Goal: Navigation & Orientation: Find specific page/section

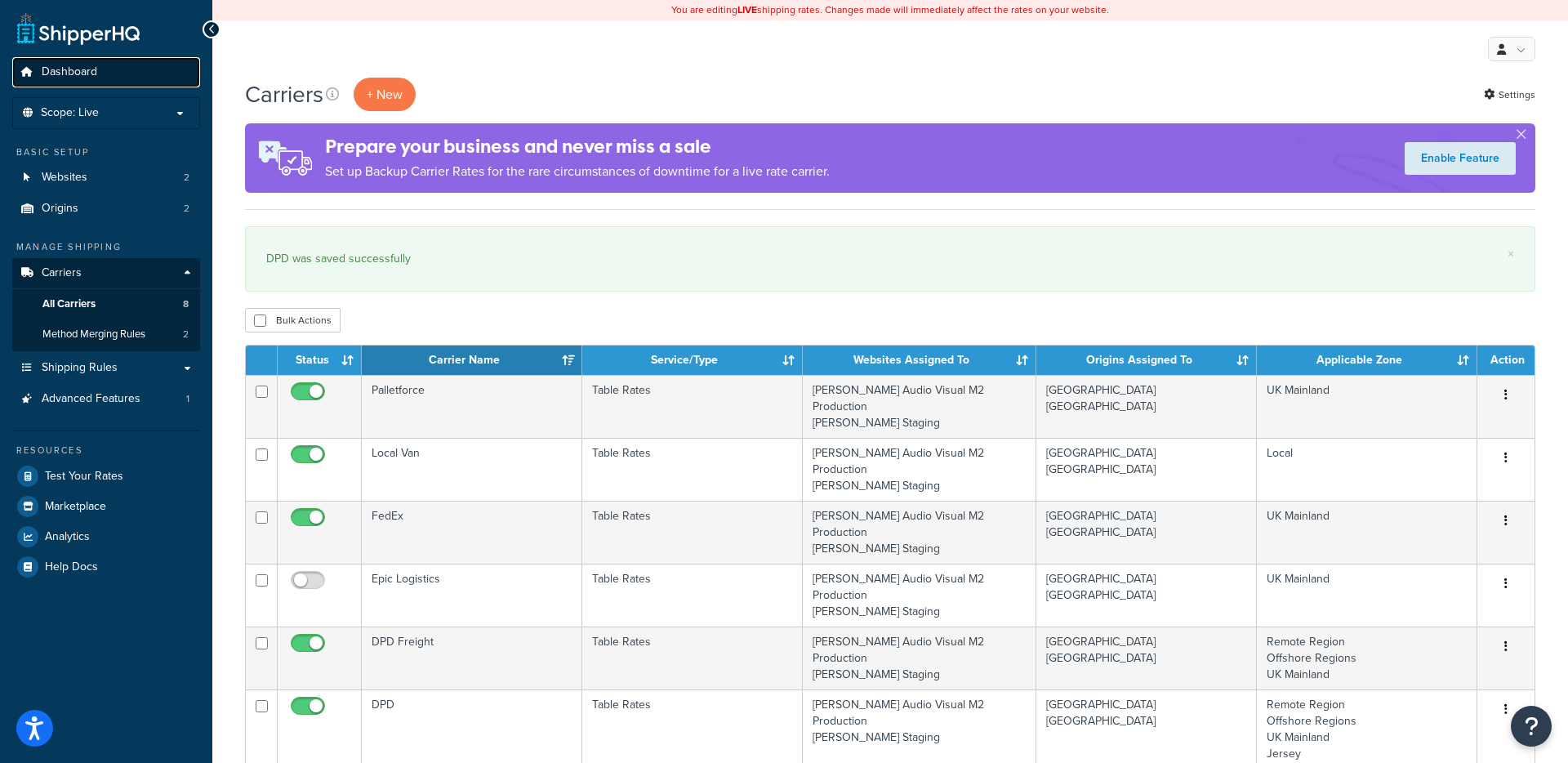
click at [78, 66] on span "Dashboard" at bounding box center [69, 73] width 55 height 14
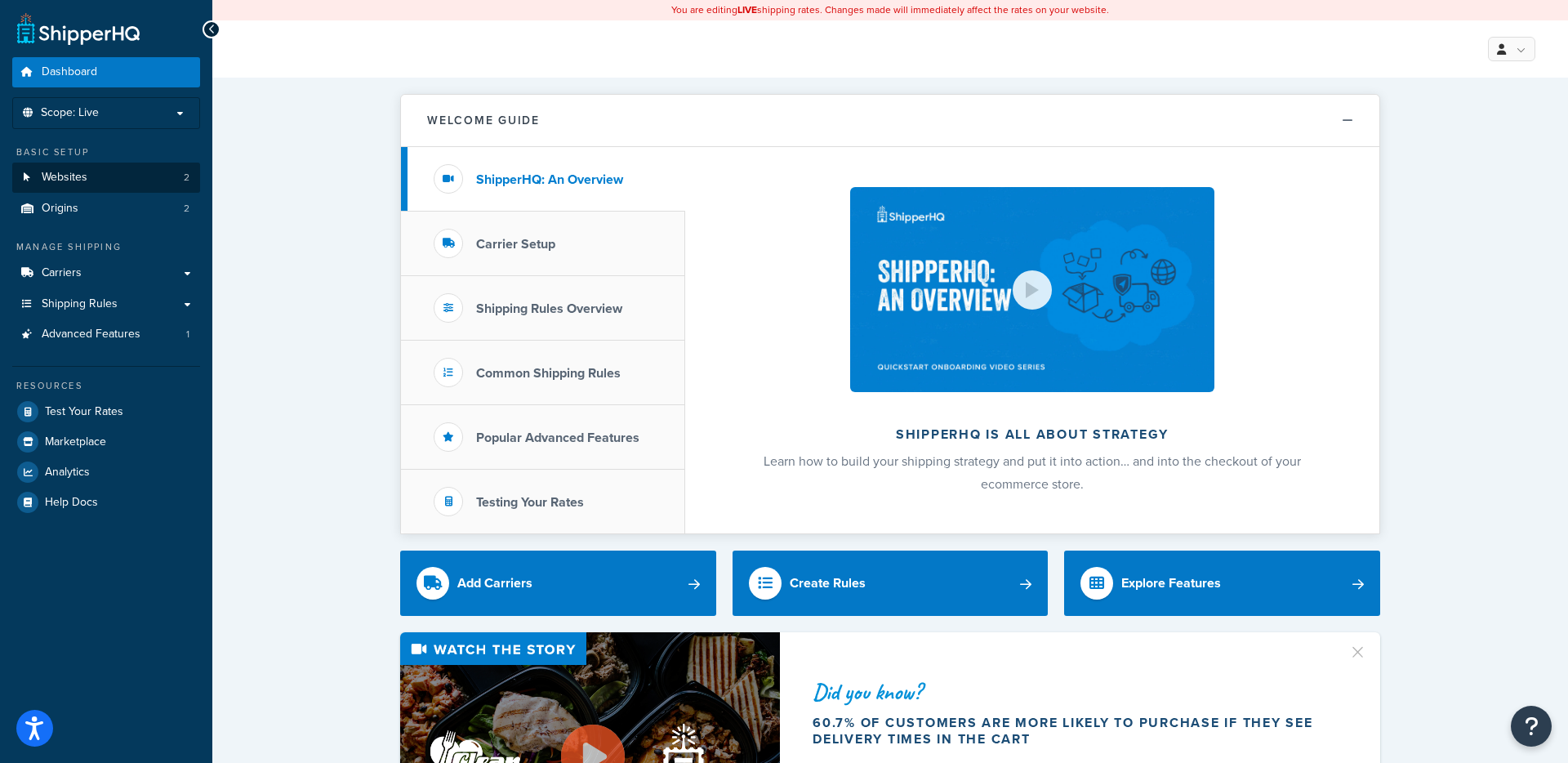
scroll to position [1, 0]
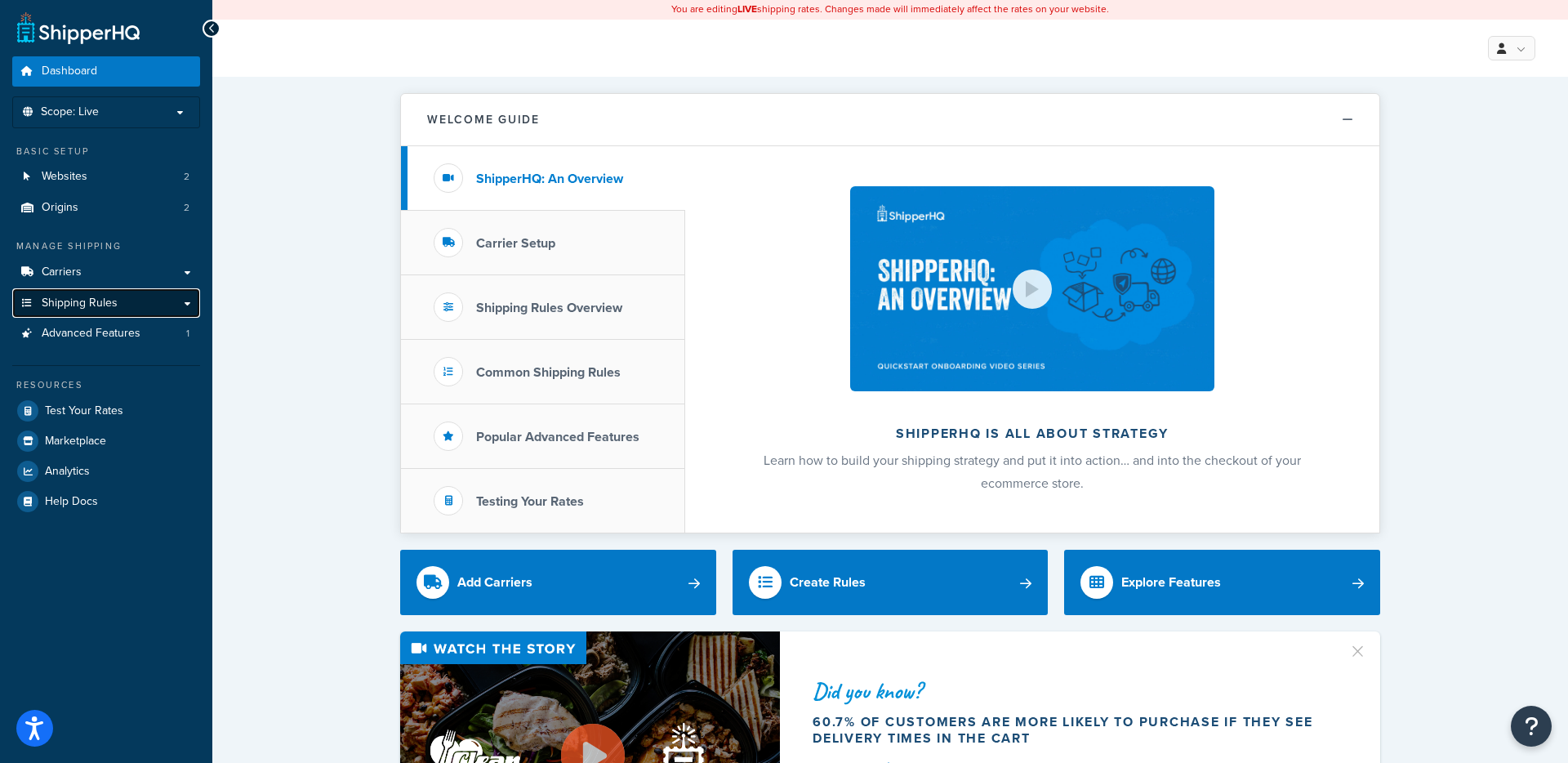
click at [176, 295] on link "Shipping Rules" at bounding box center [106, 303] width 188 height 30
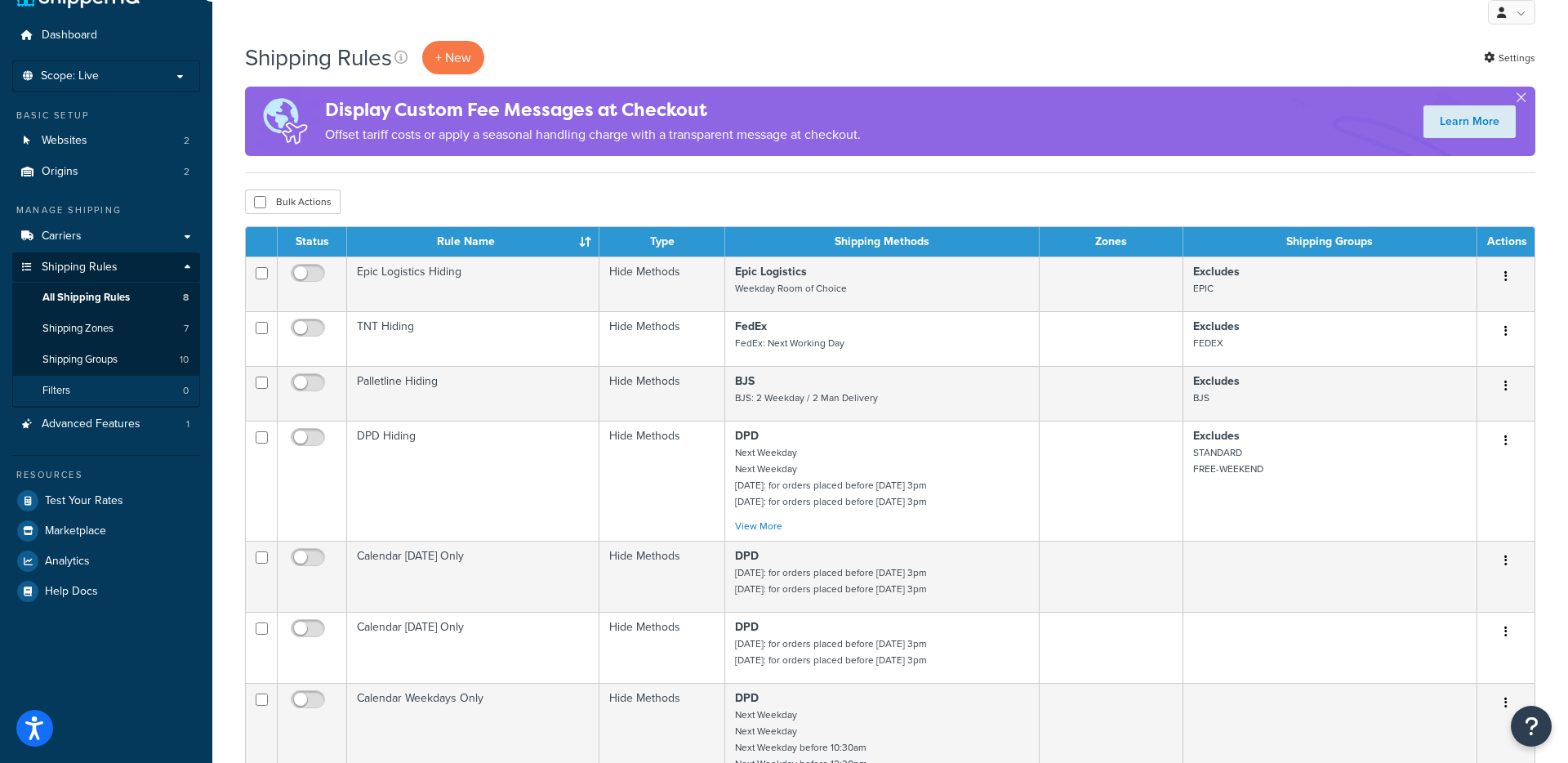
scroll to position [44, 0]
click at [113, 288] on link "All Shipping Rules 8" at bounding box center [106, 298] width 188 height 30
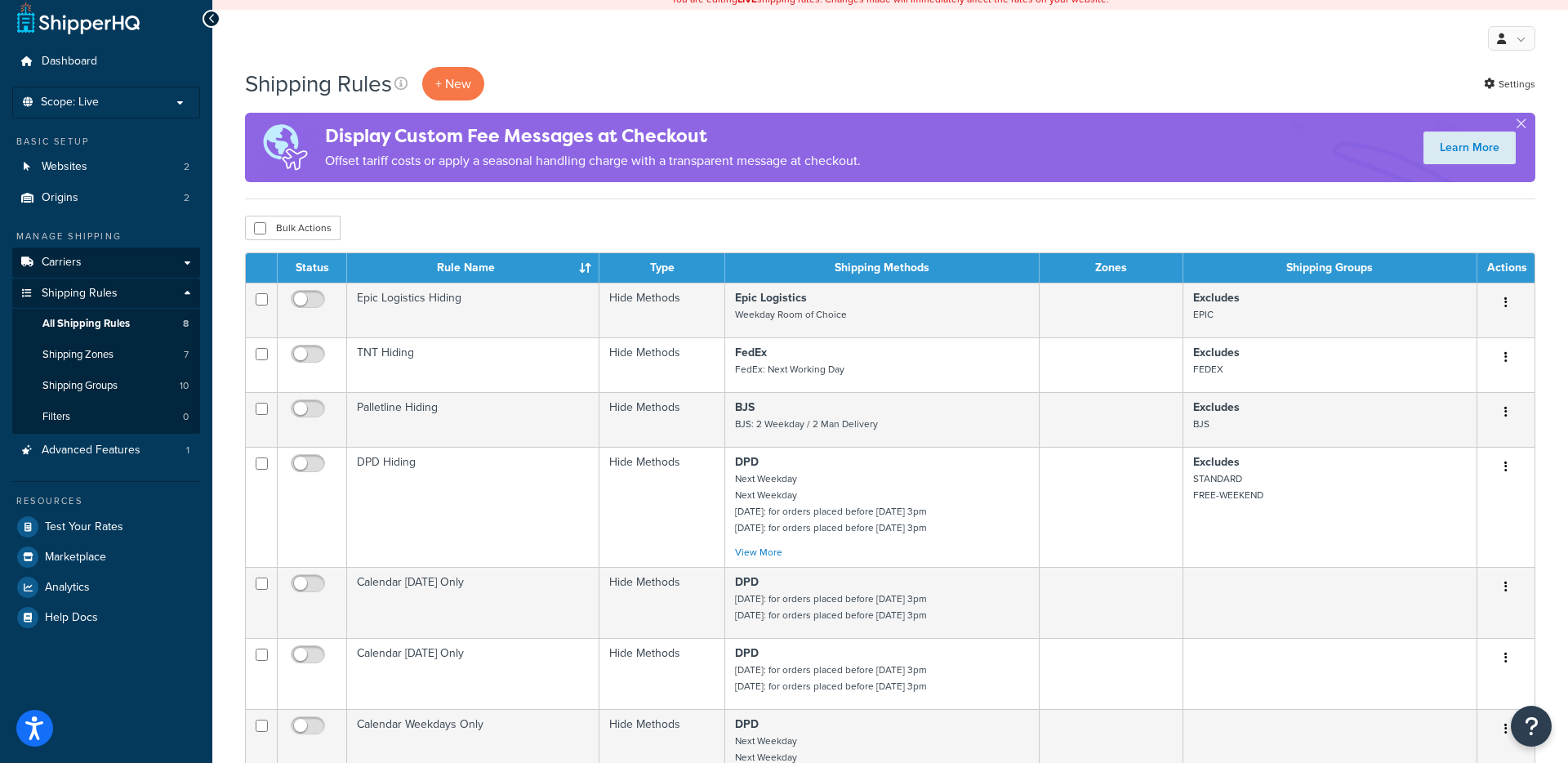
scroll to position [9, 0]
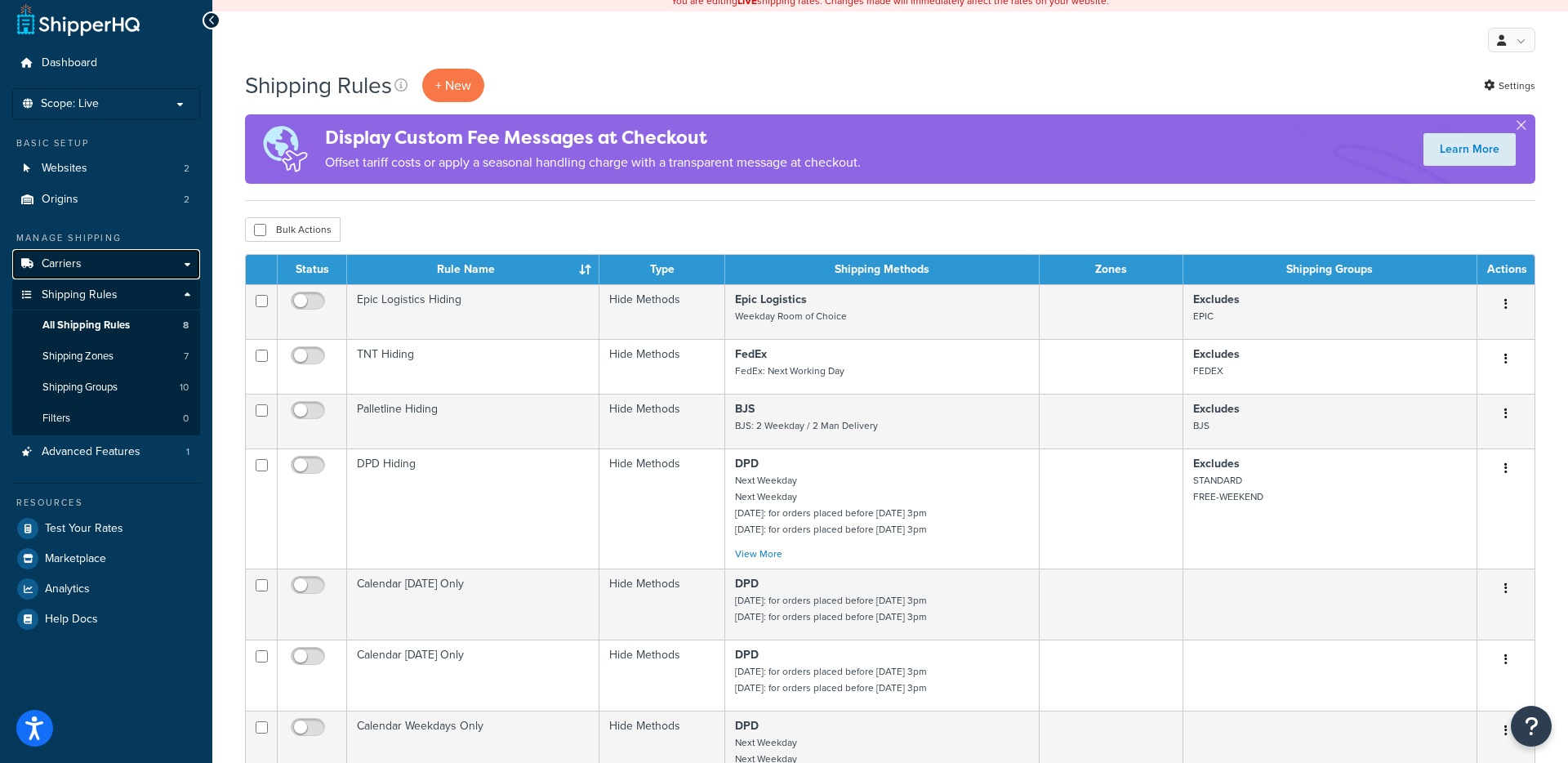
click at [174, 265] on link "Carriers" at bounding box center [106, 264] width 188 height 30
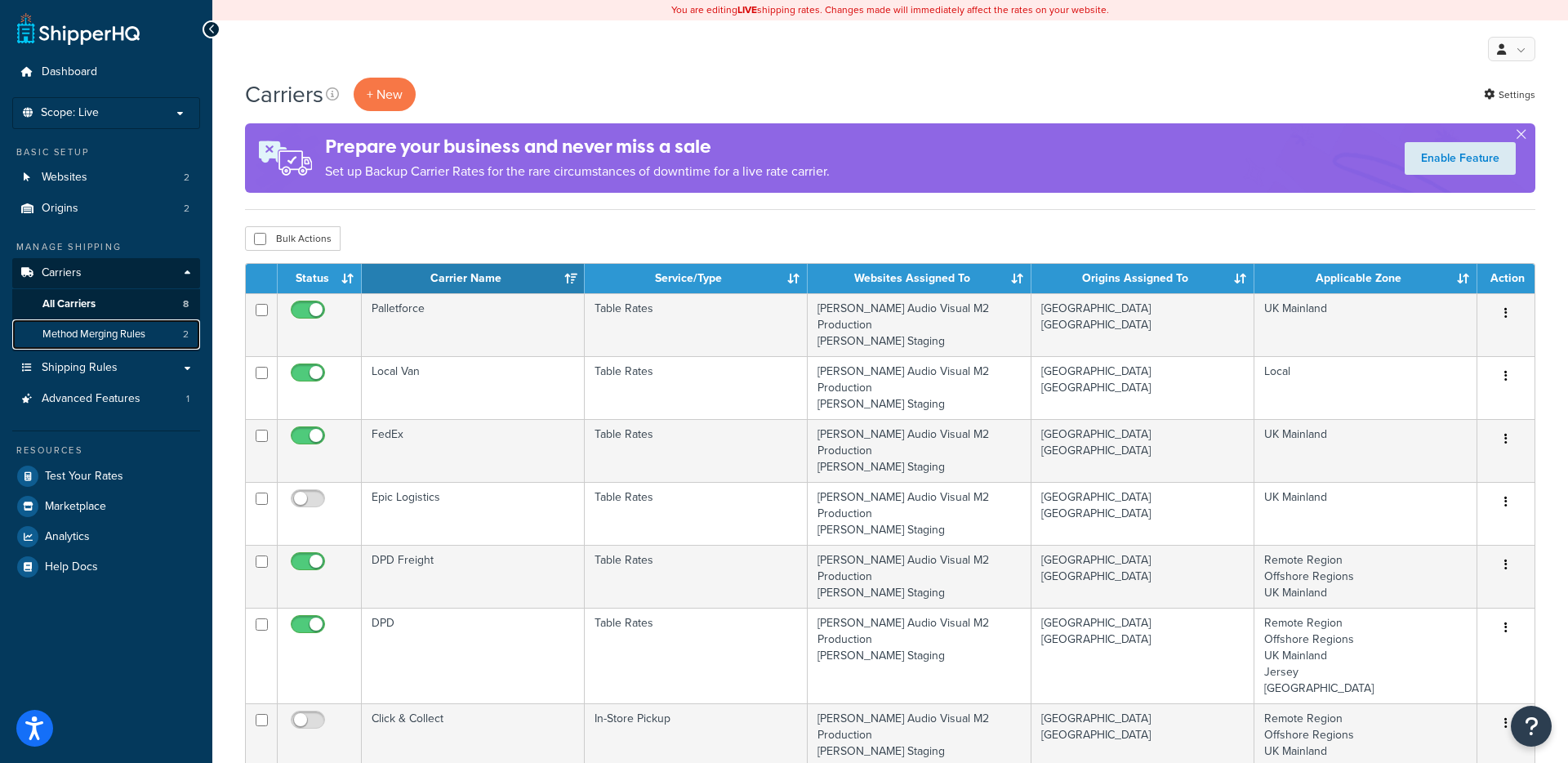
click at [104, 335] on span "Method Merging Rules" at bounding box center [94, 335] width 103 height 14
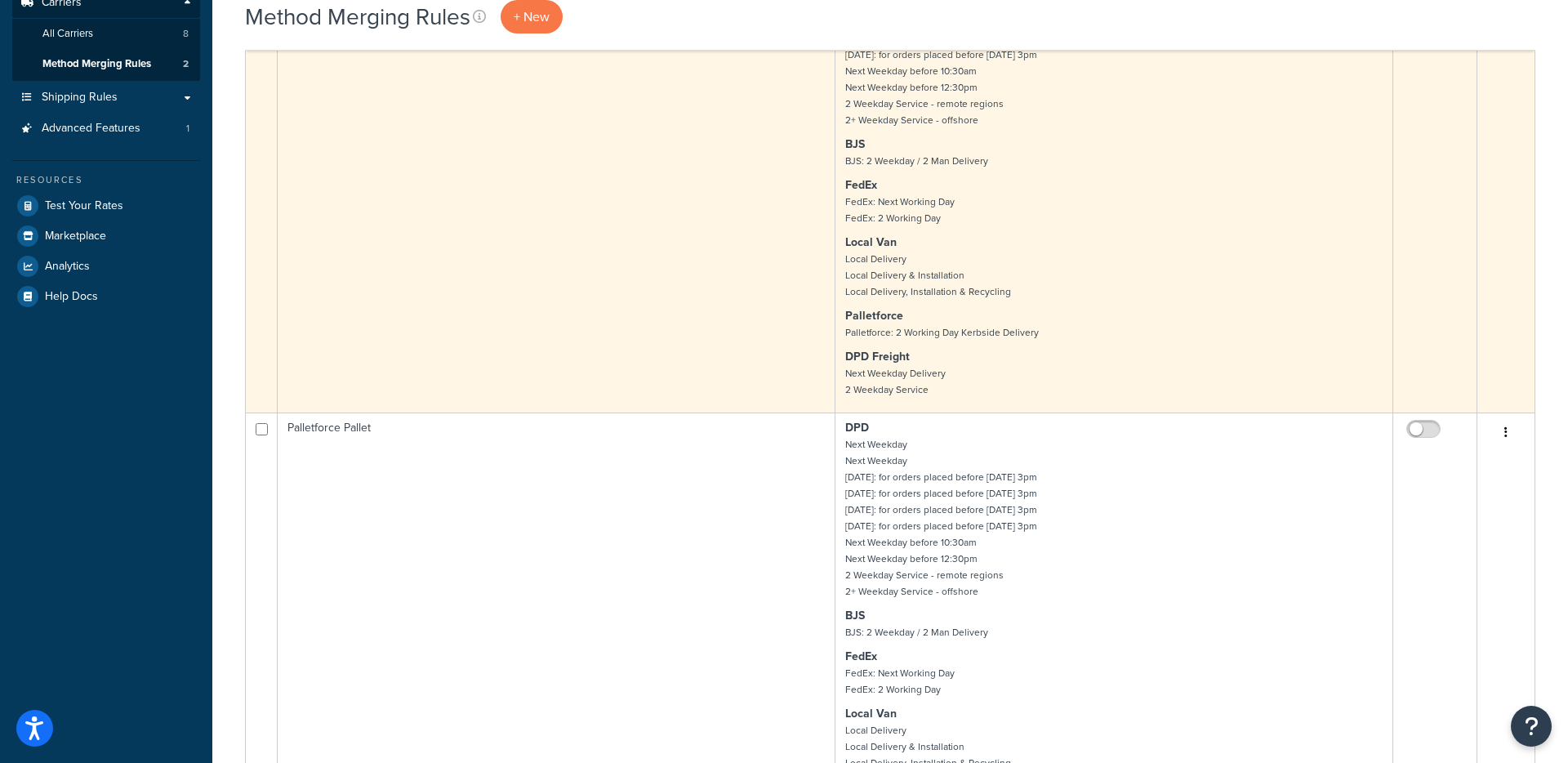
scroll to position [268, 0]
click at [764, 312] on td "Split Couriers - Weekday Delivery TBC" at bounding box center [557, 179] width 558 height 471
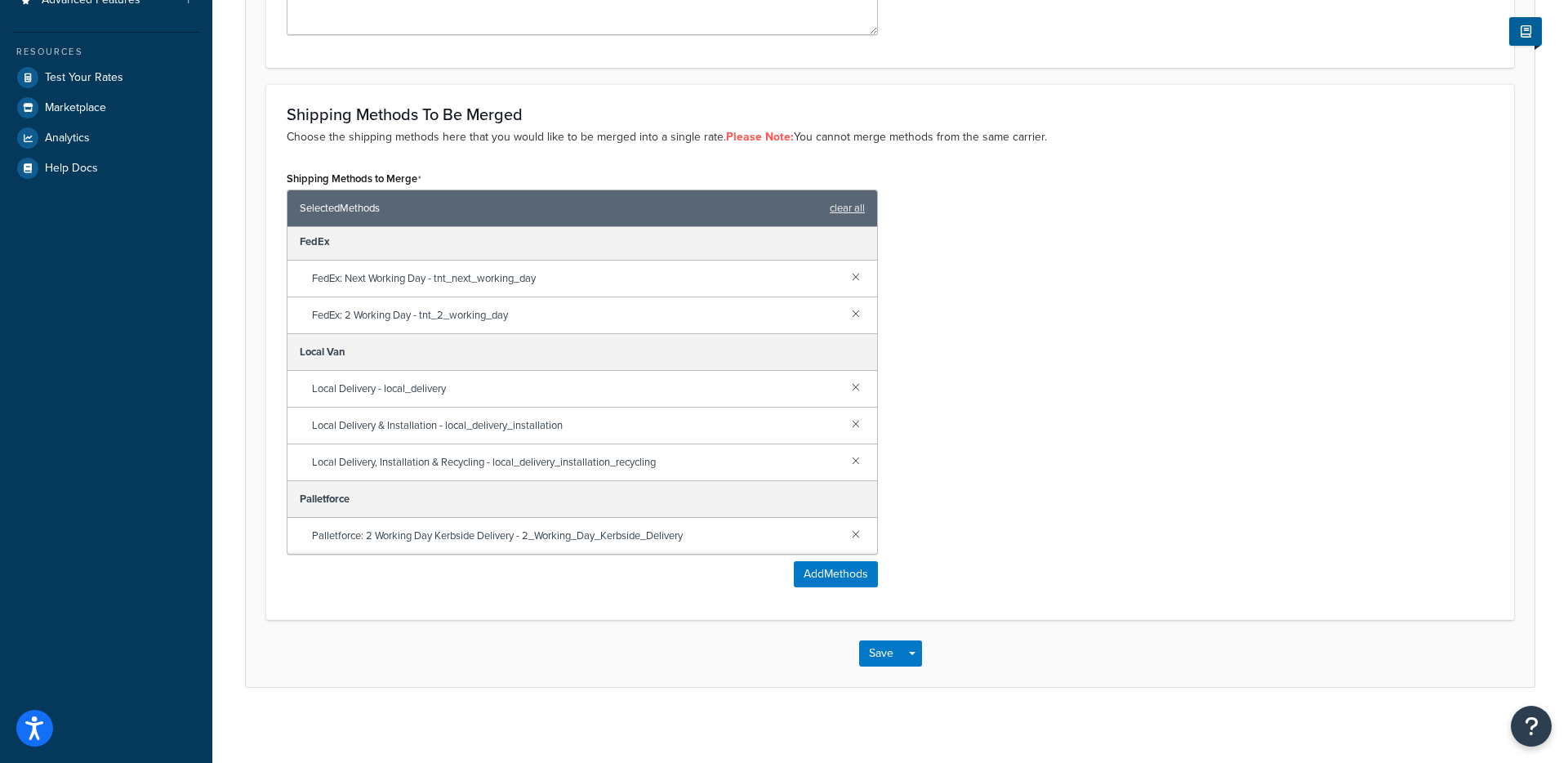
scroll to position [405, 0]
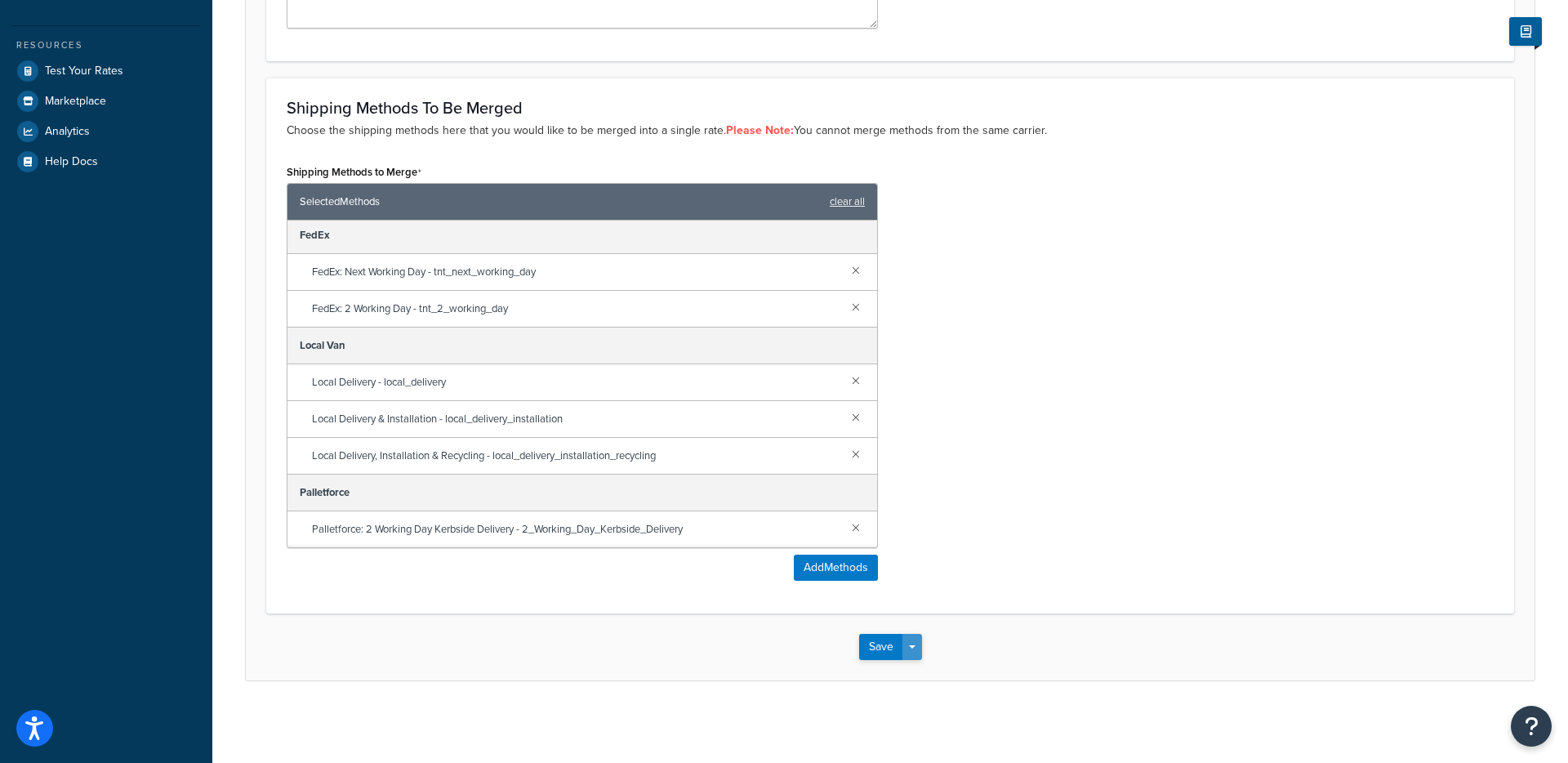
click at [913, 647] on span "button" at bounding box center [913, 647] width 7 height 3
click at [1062, 545] on div "Shipping Methods to Merge Selected Methods clear all BJS BJS: 2 Weekday / 2 Man…" at bounding box center [891, 376] width 1232 height 433
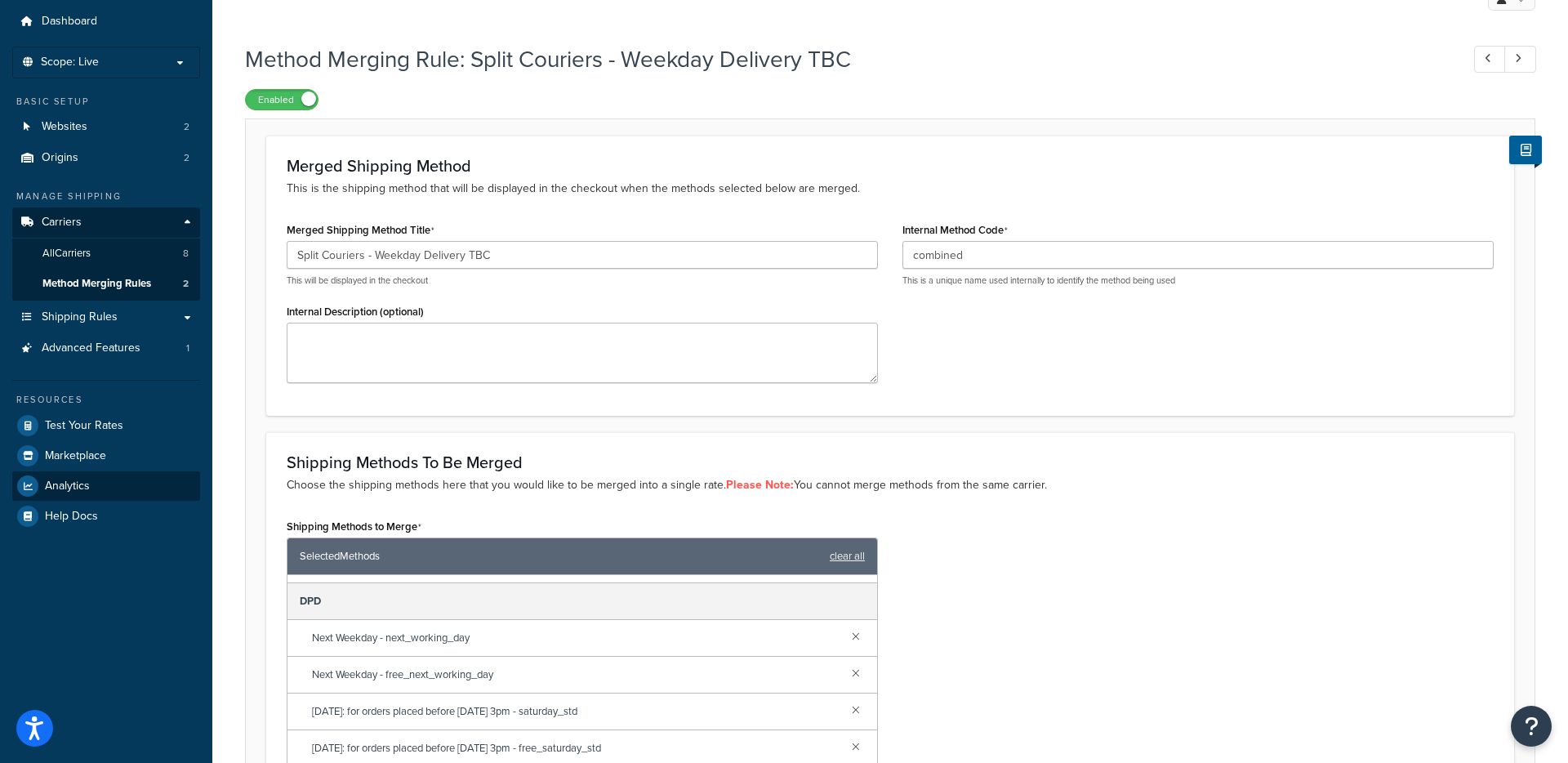
scroll to position [0, 0]
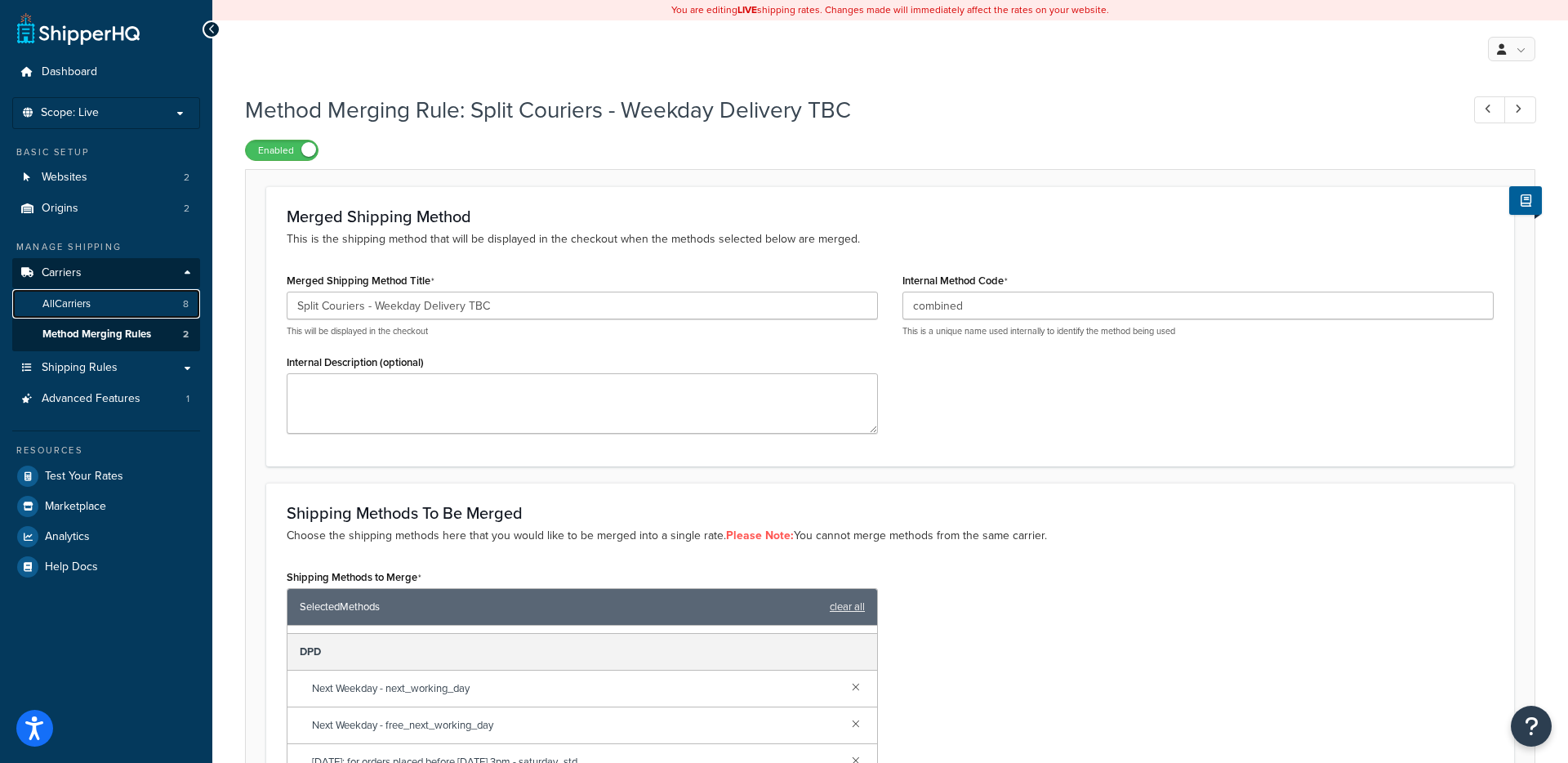
click at [90, 306] on span "All Carriers" at bounding box center [67, 304] width 48 height 14
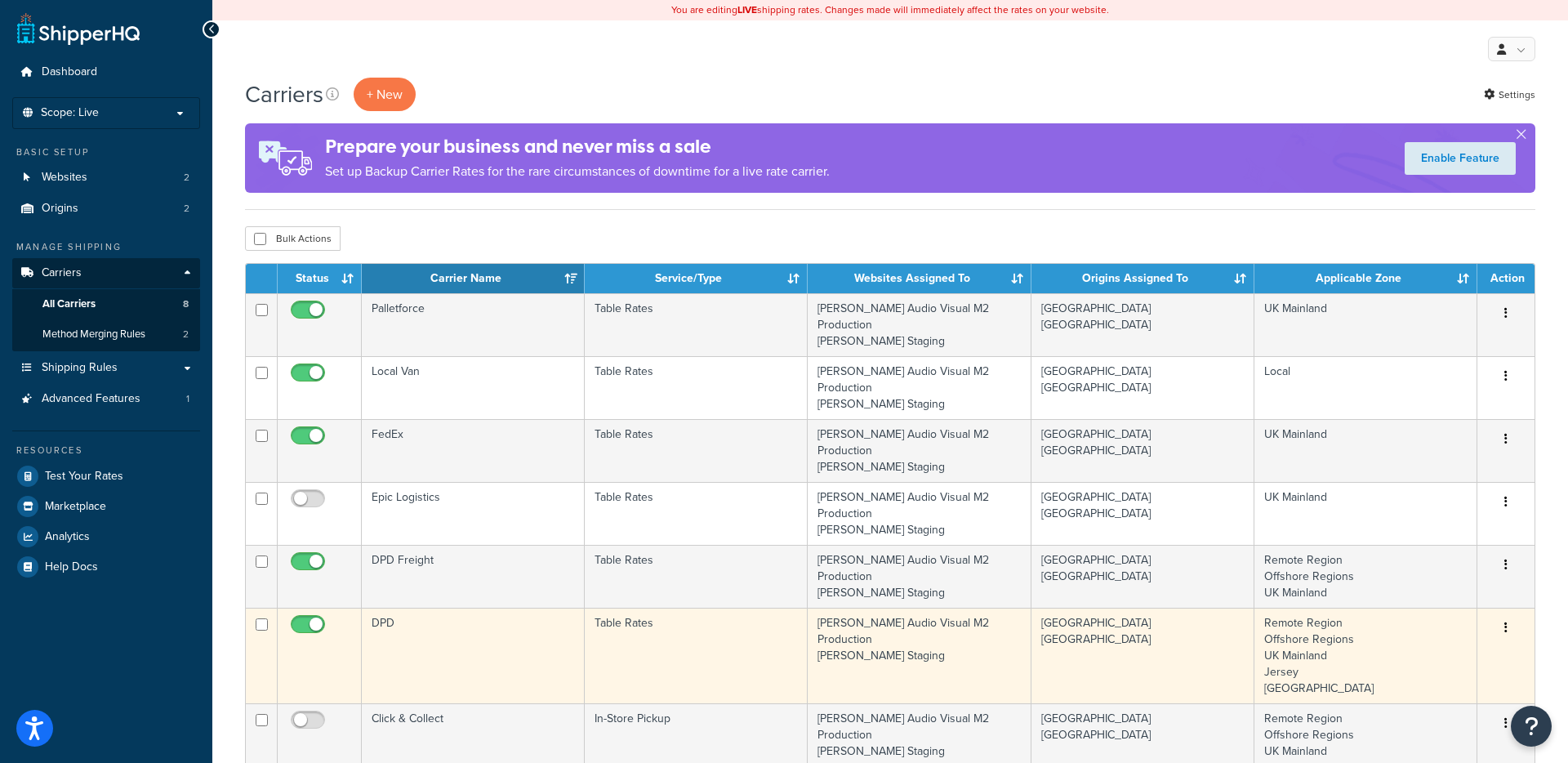
click at [1402, 608] on td "Remote Region Offshore Regions UK [GEOGRAPHIC_DATA] [GEOGRAPHIC_DATA] [GEOGRAPH…" at bounding box center [1366, 655] width 223 height 96
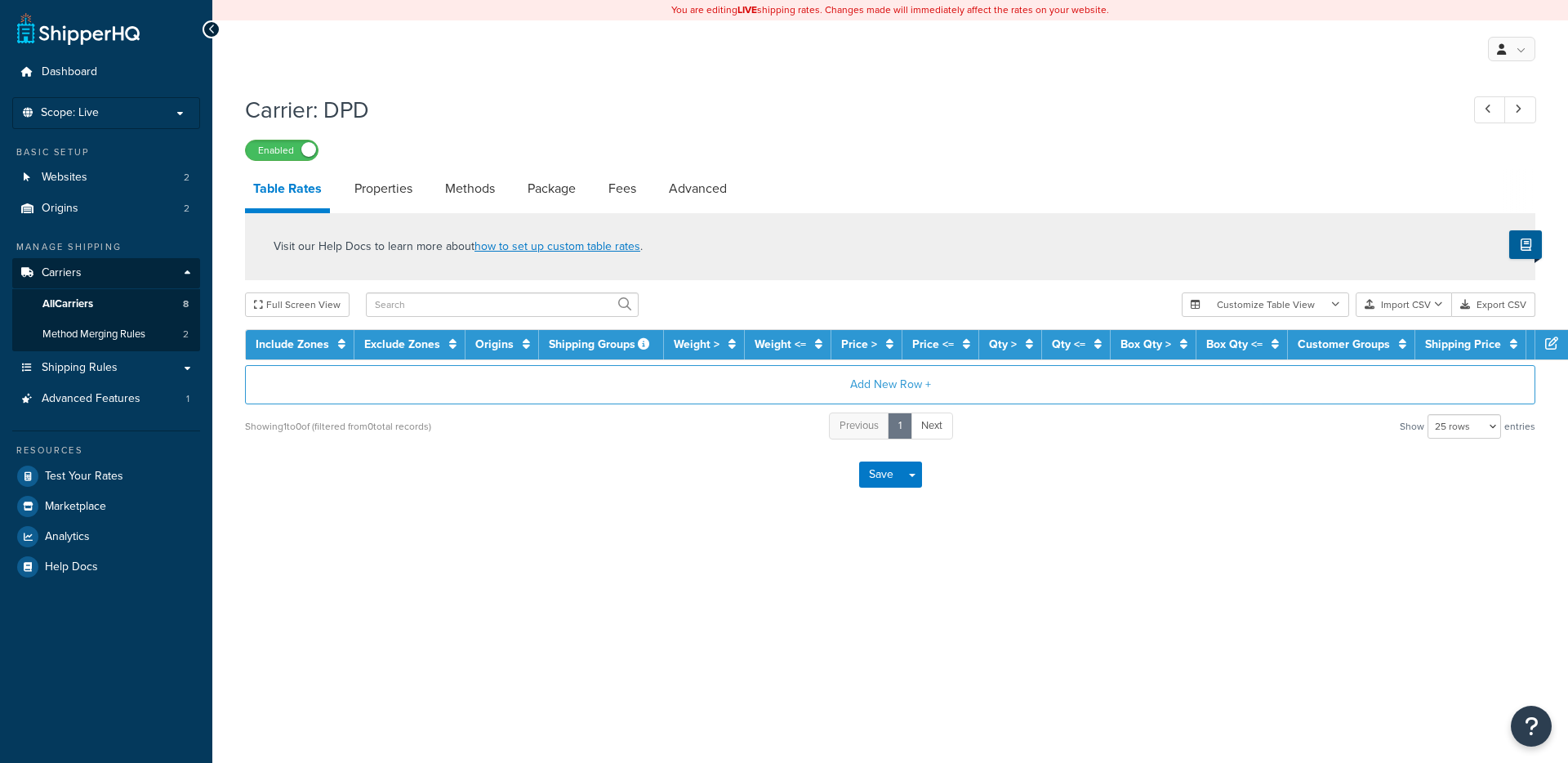
select select "25"
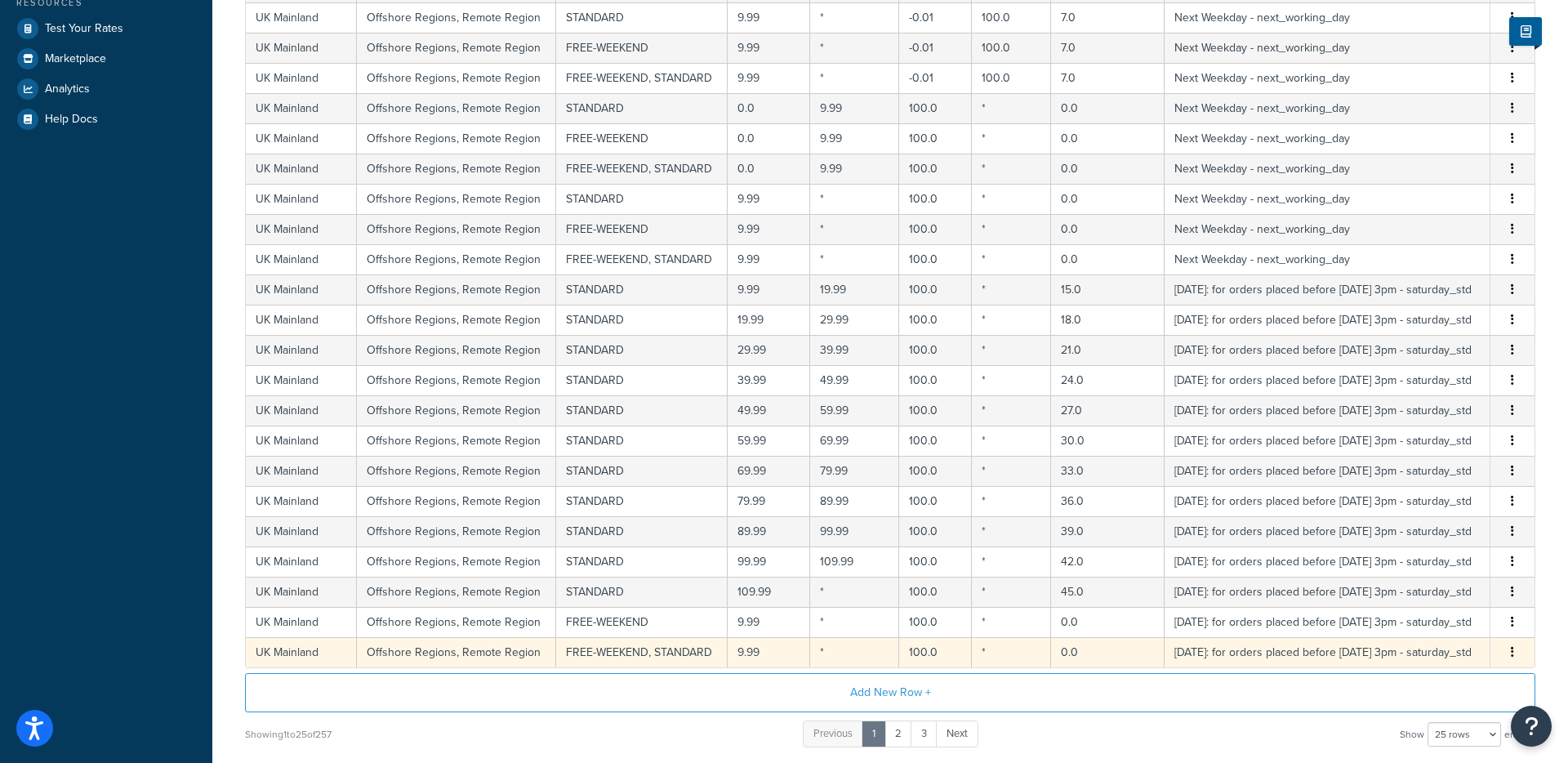
scroll to position [583, 0]
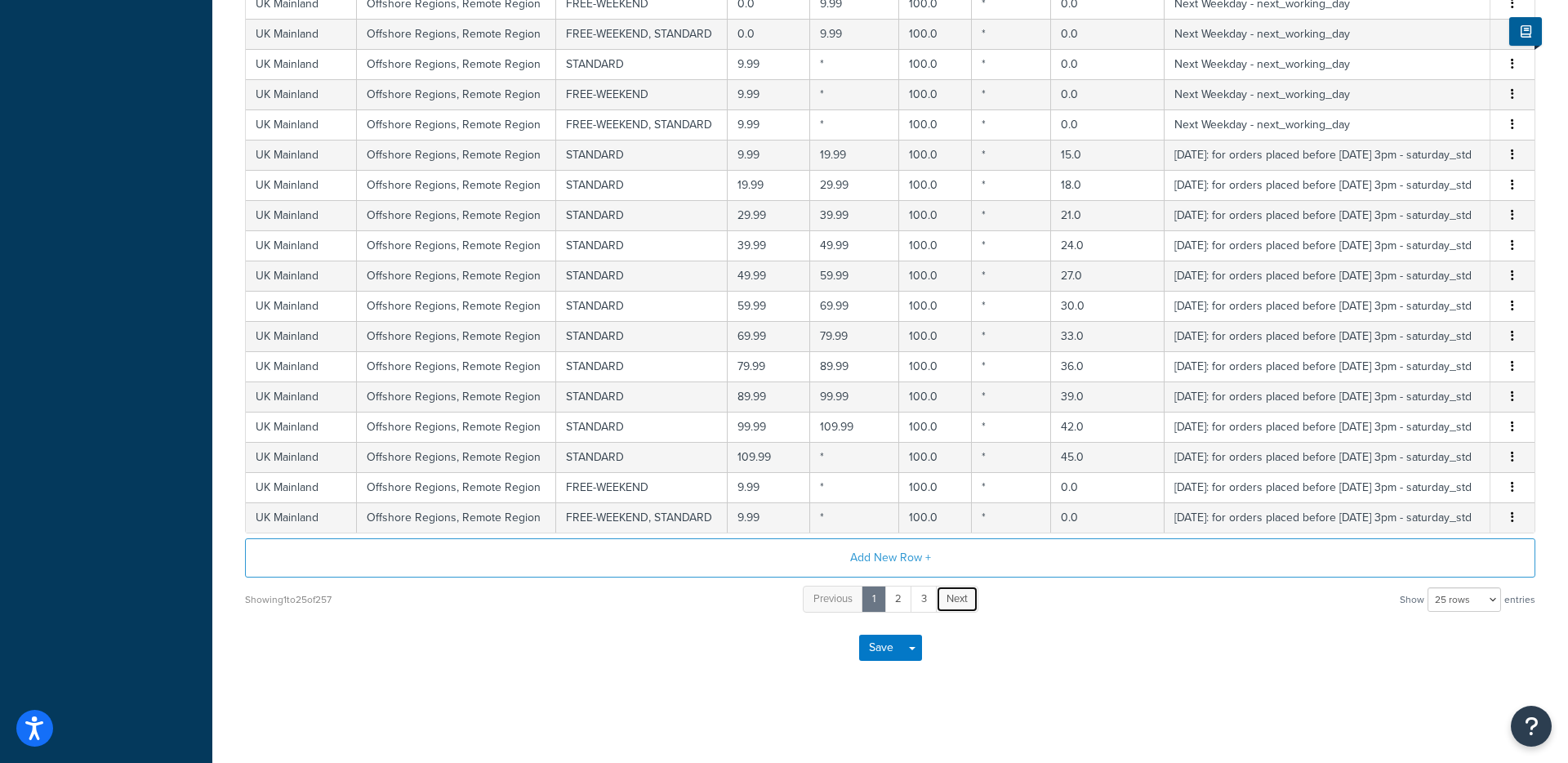
click at [967, 598] on span "Next" at bounding box center [957, 598] width 21 height 15
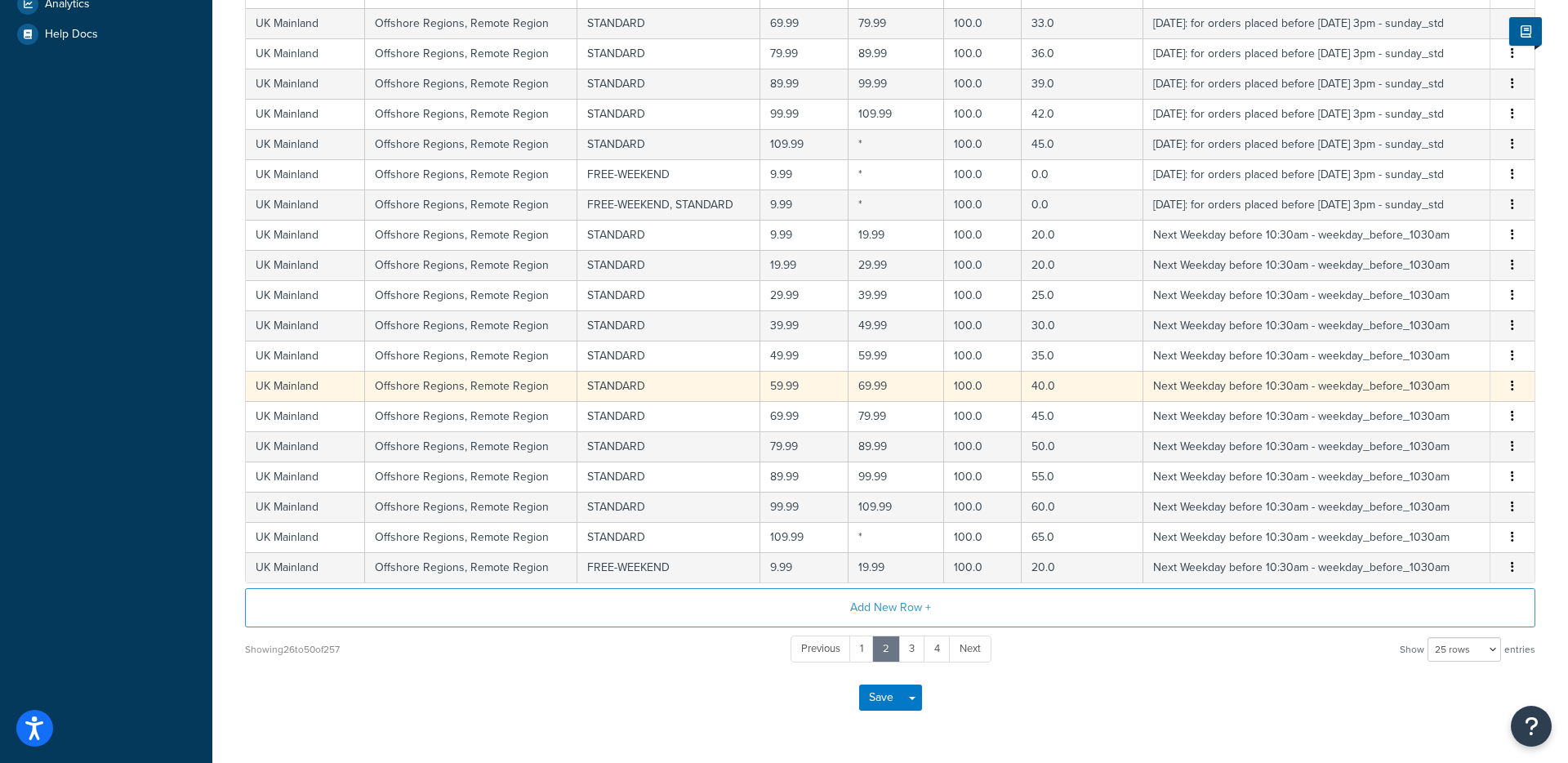
scroll to position [558, 0]
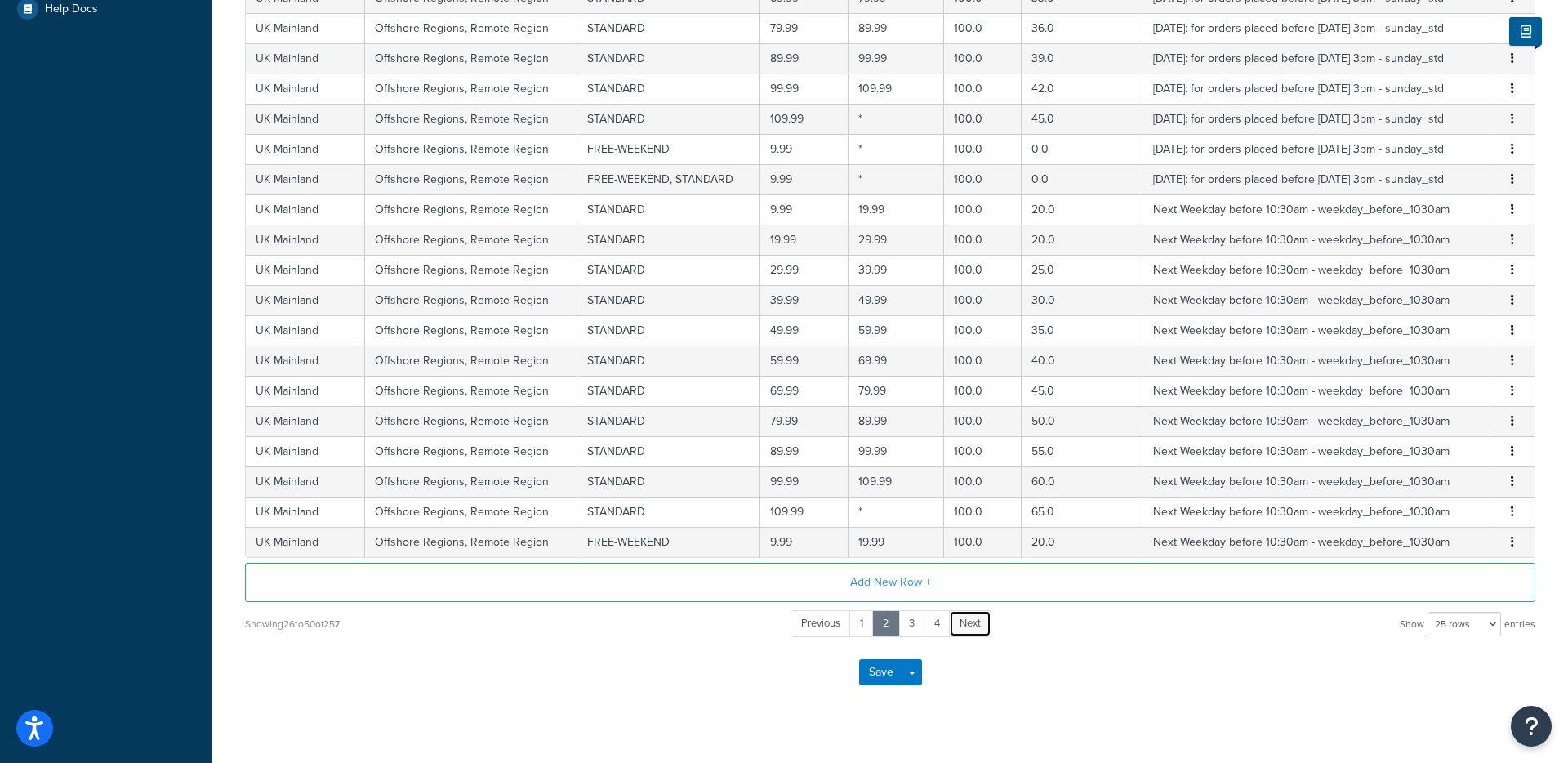
click at [978, 617] on span "Next" at bounding box center [970, 623] width 21 height 15
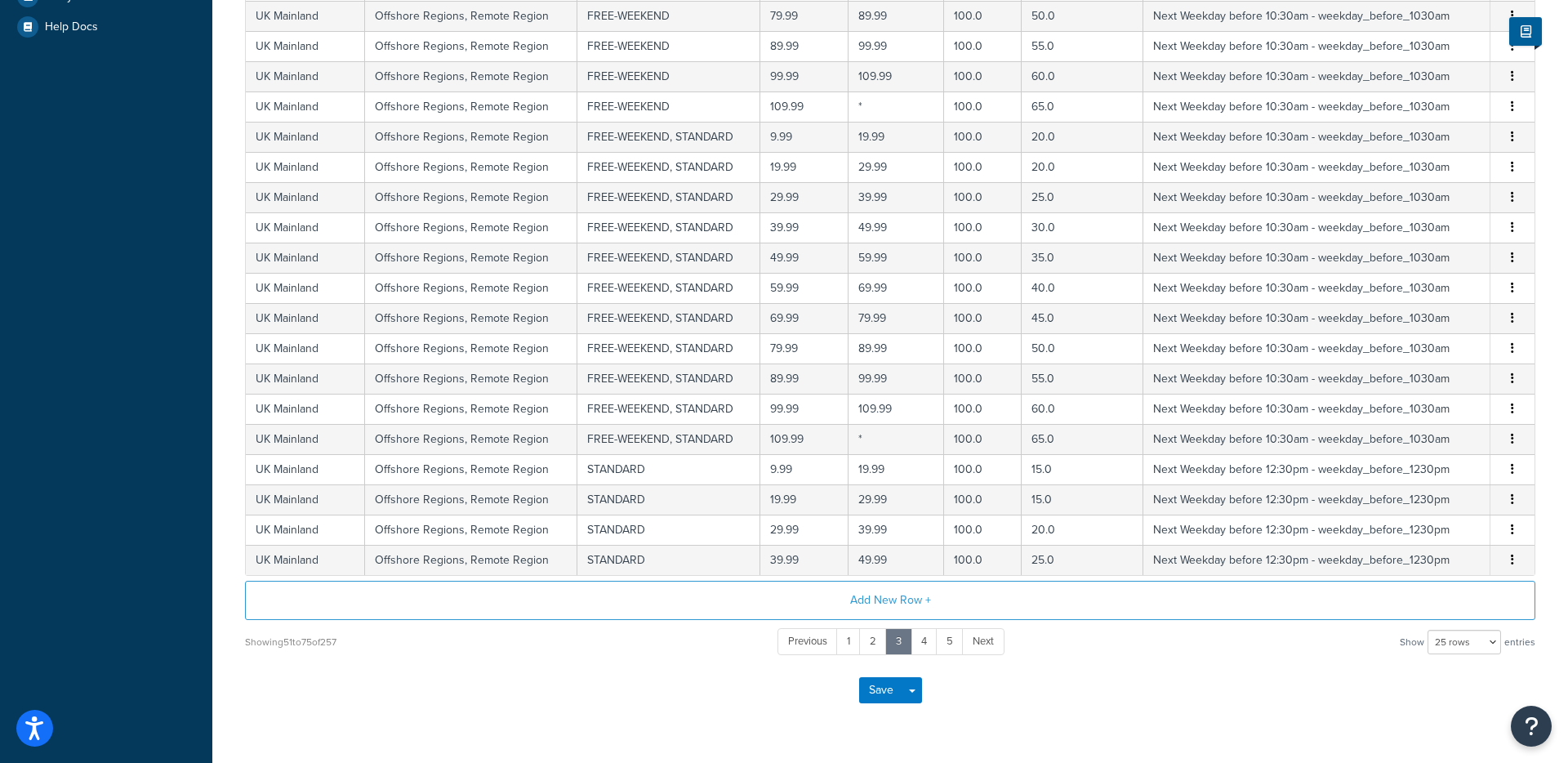
scroll to position [541, 0]
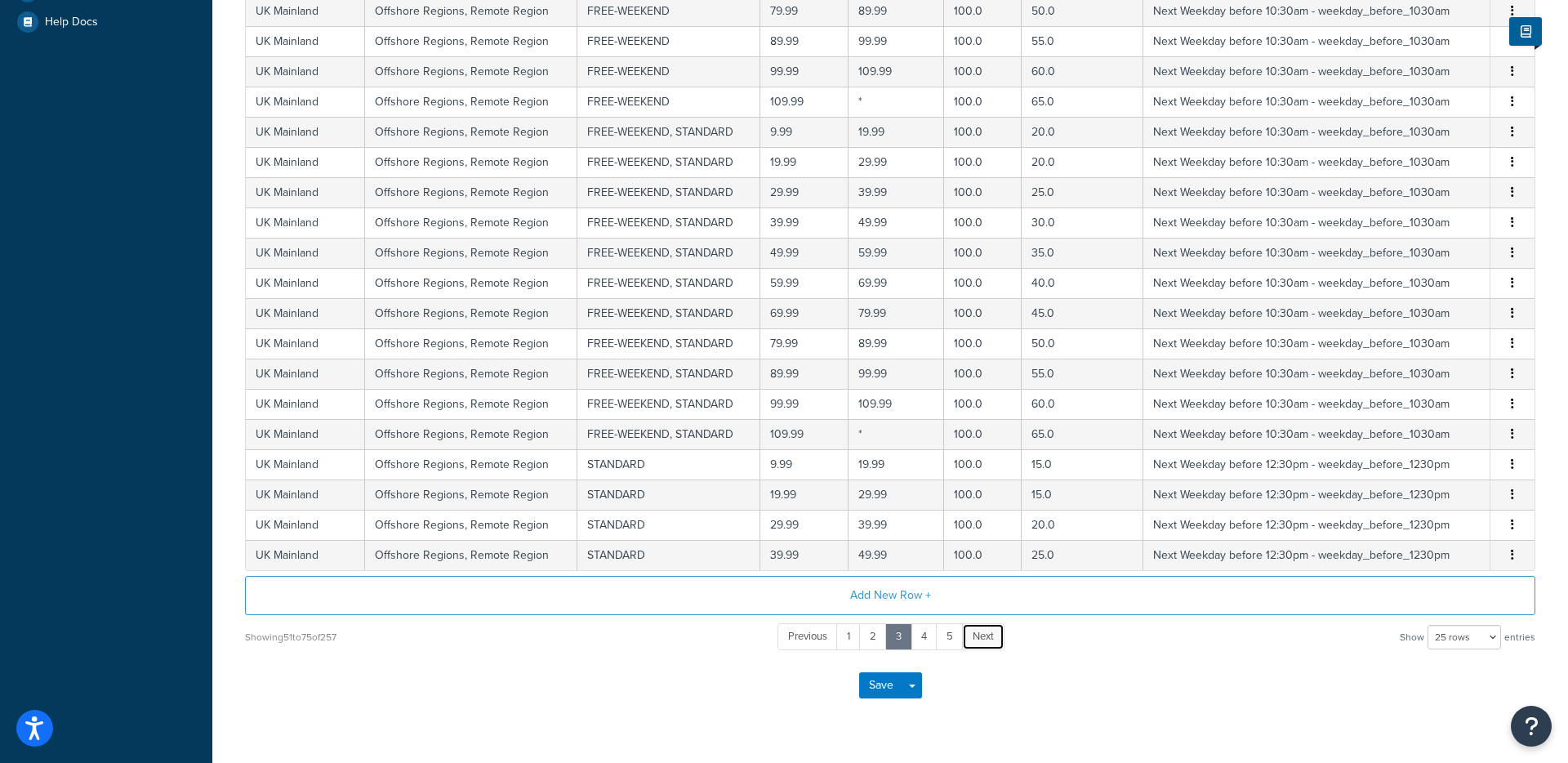
click at [982, 644] on link "Next" at bounding box center [984, 637] width 43 height 27
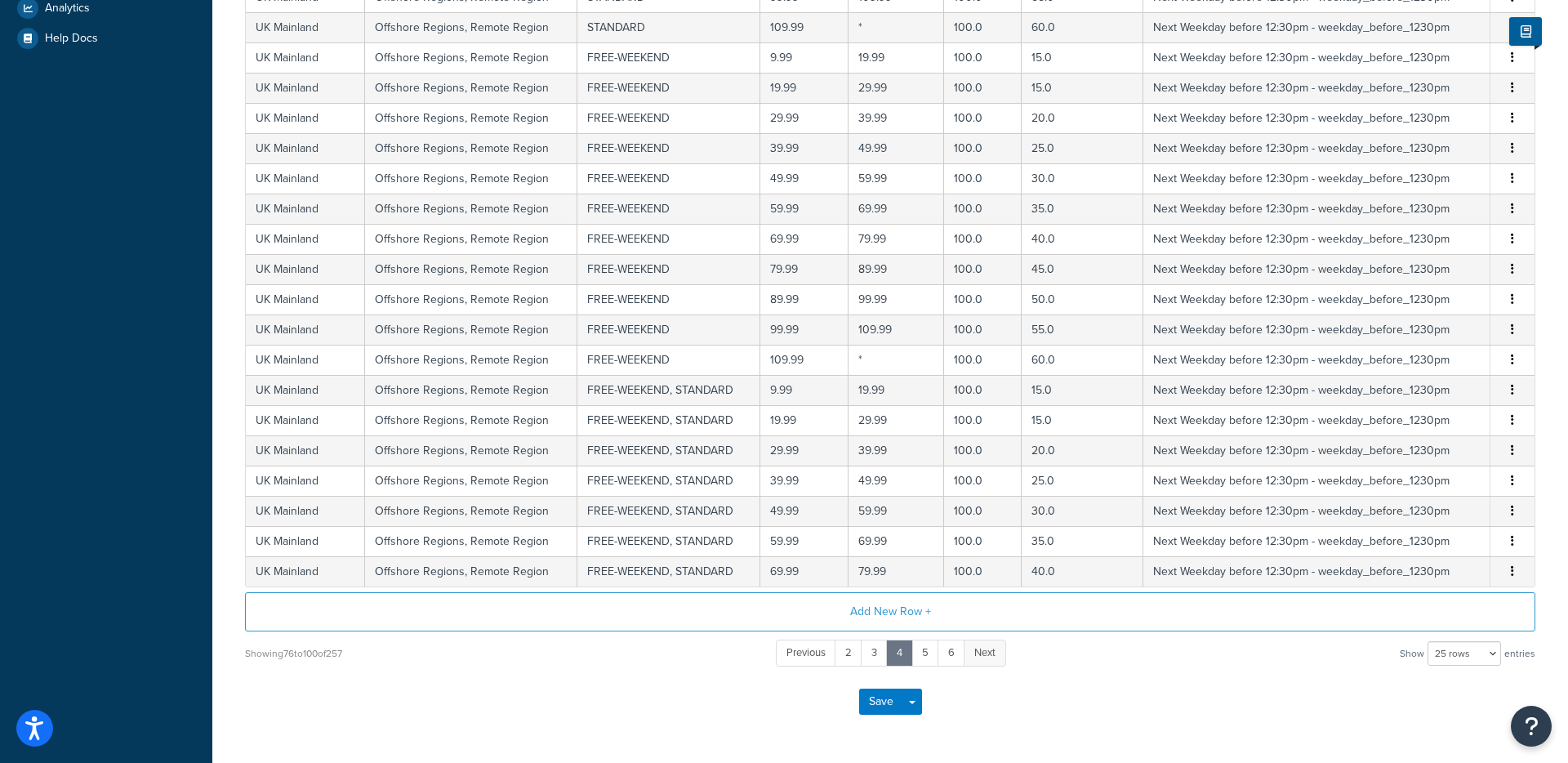
scroll to position [545, 0]
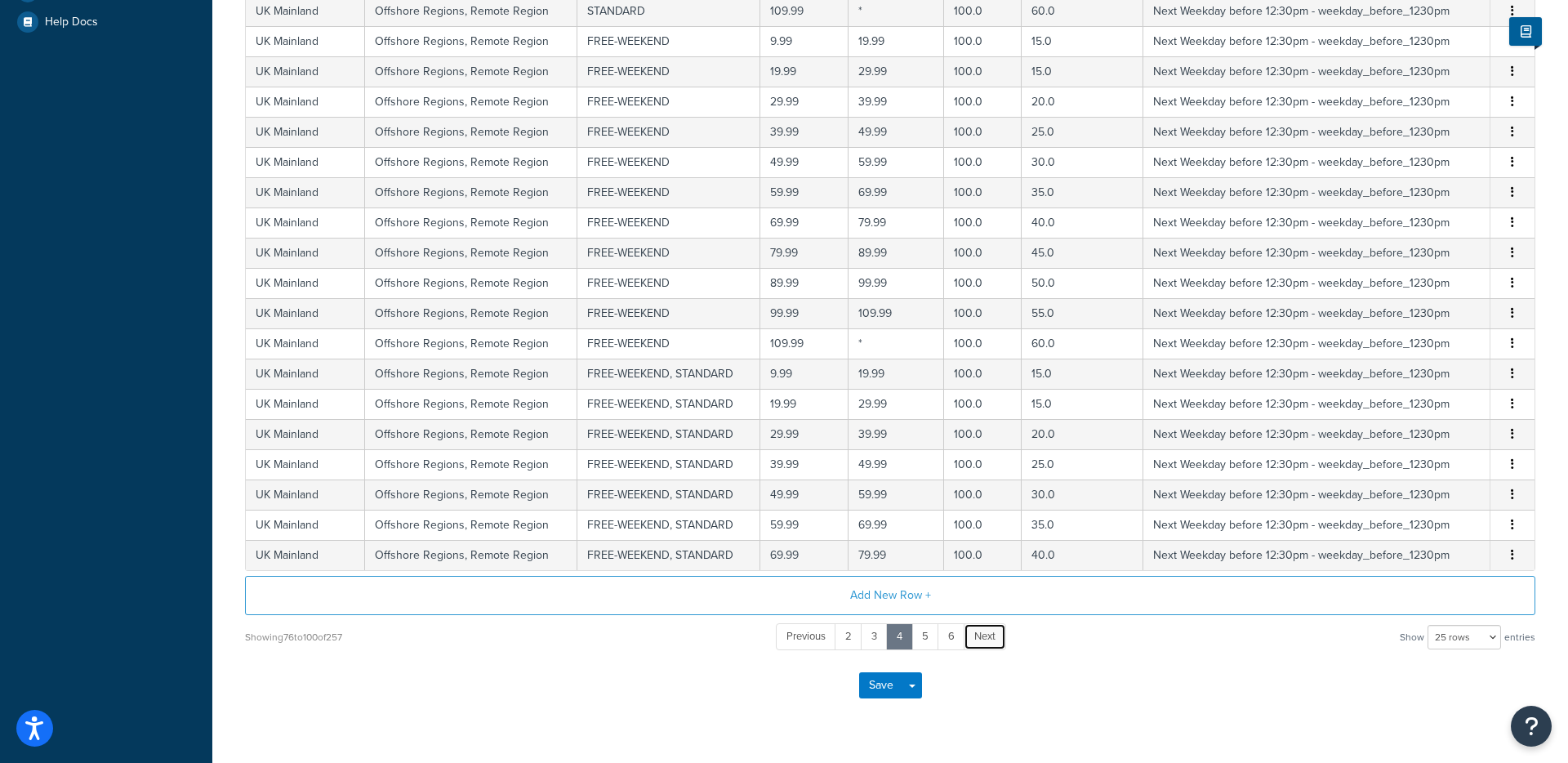
click at [981, 642] on span "Next" at bounding box center [984, 636] width 21 height 15
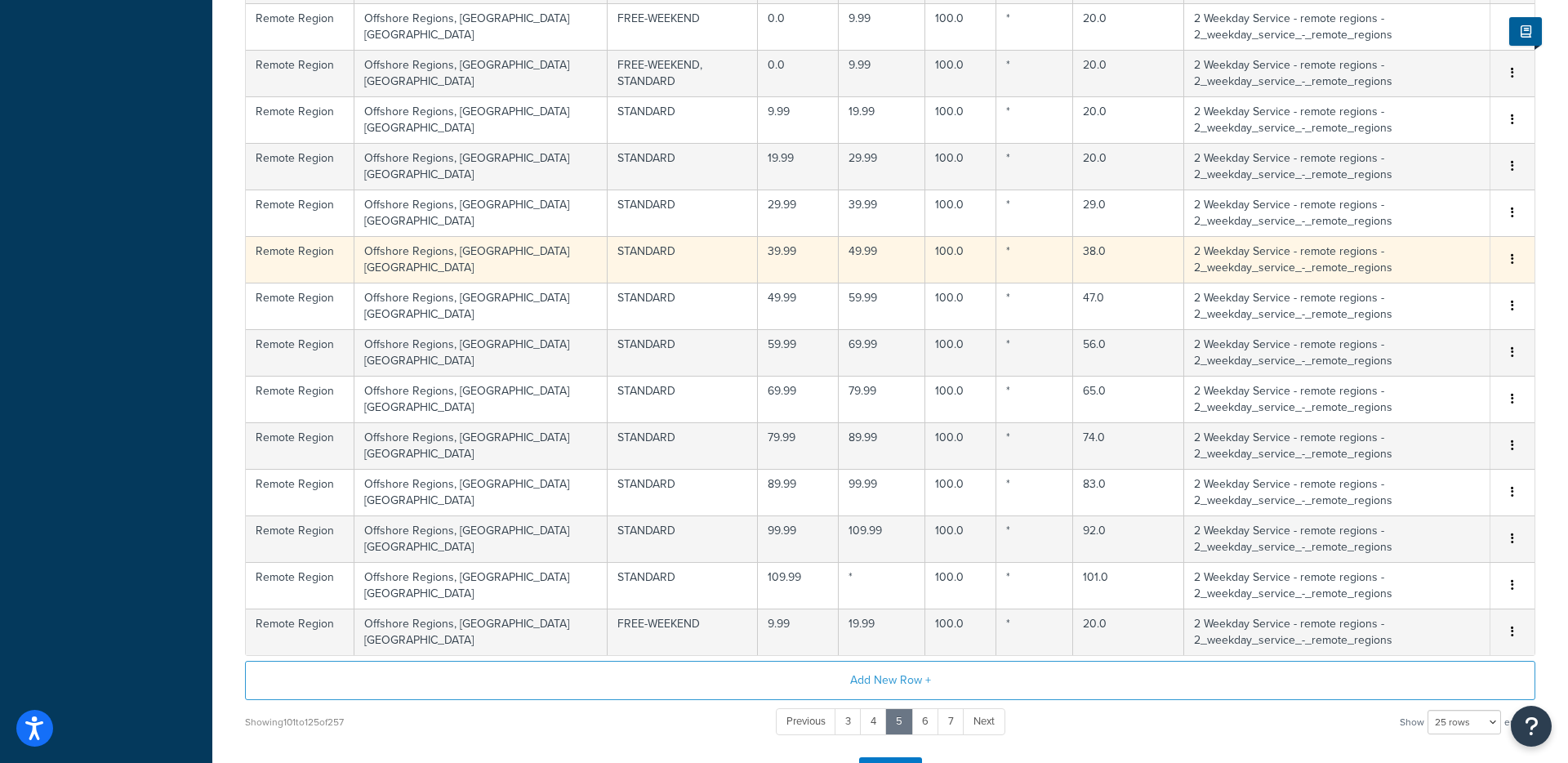
scroll to position [991, 0]
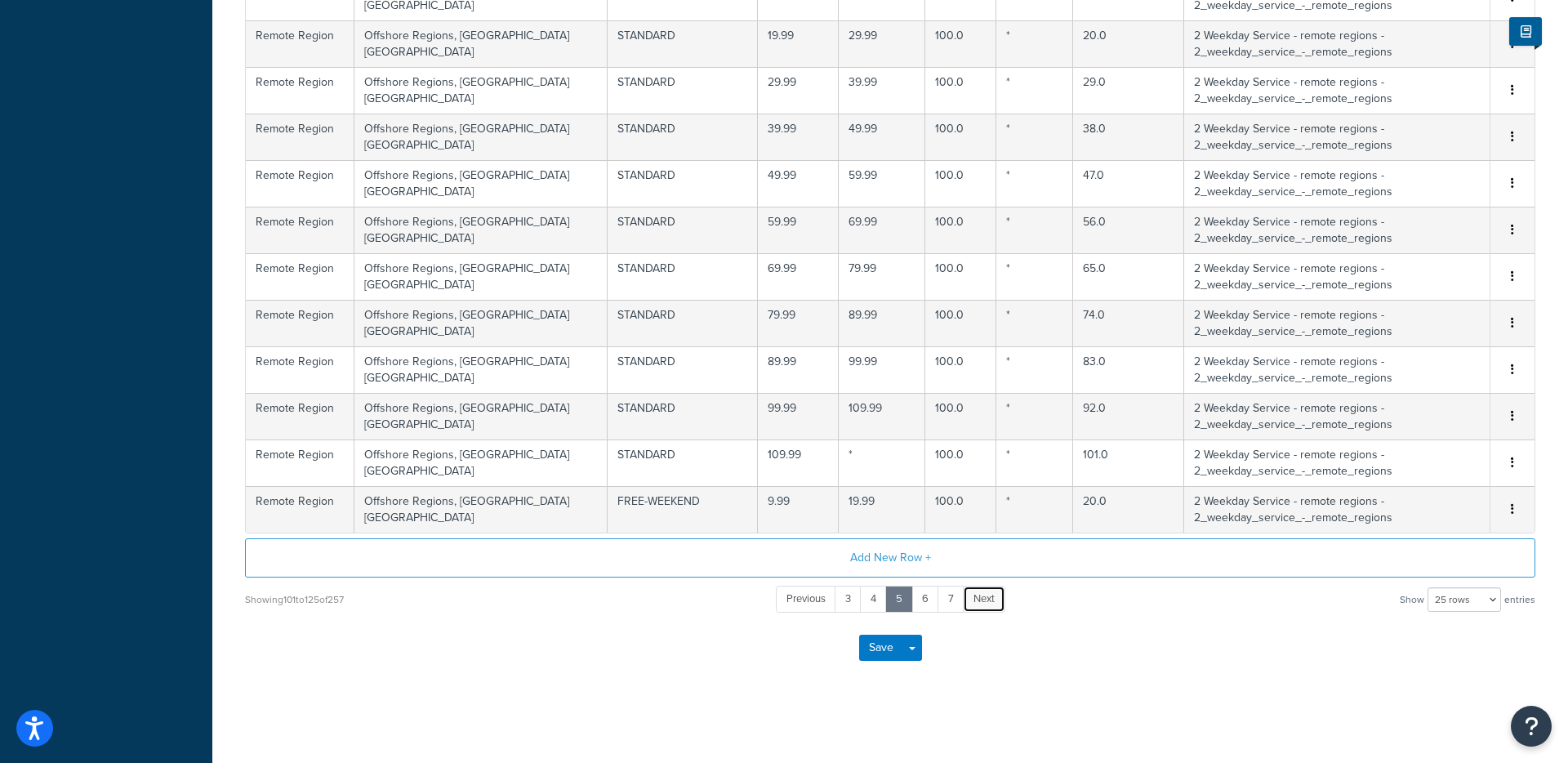
click at [984, 600] on span "Next" at bounding box center [984, 598] width 21 height 15
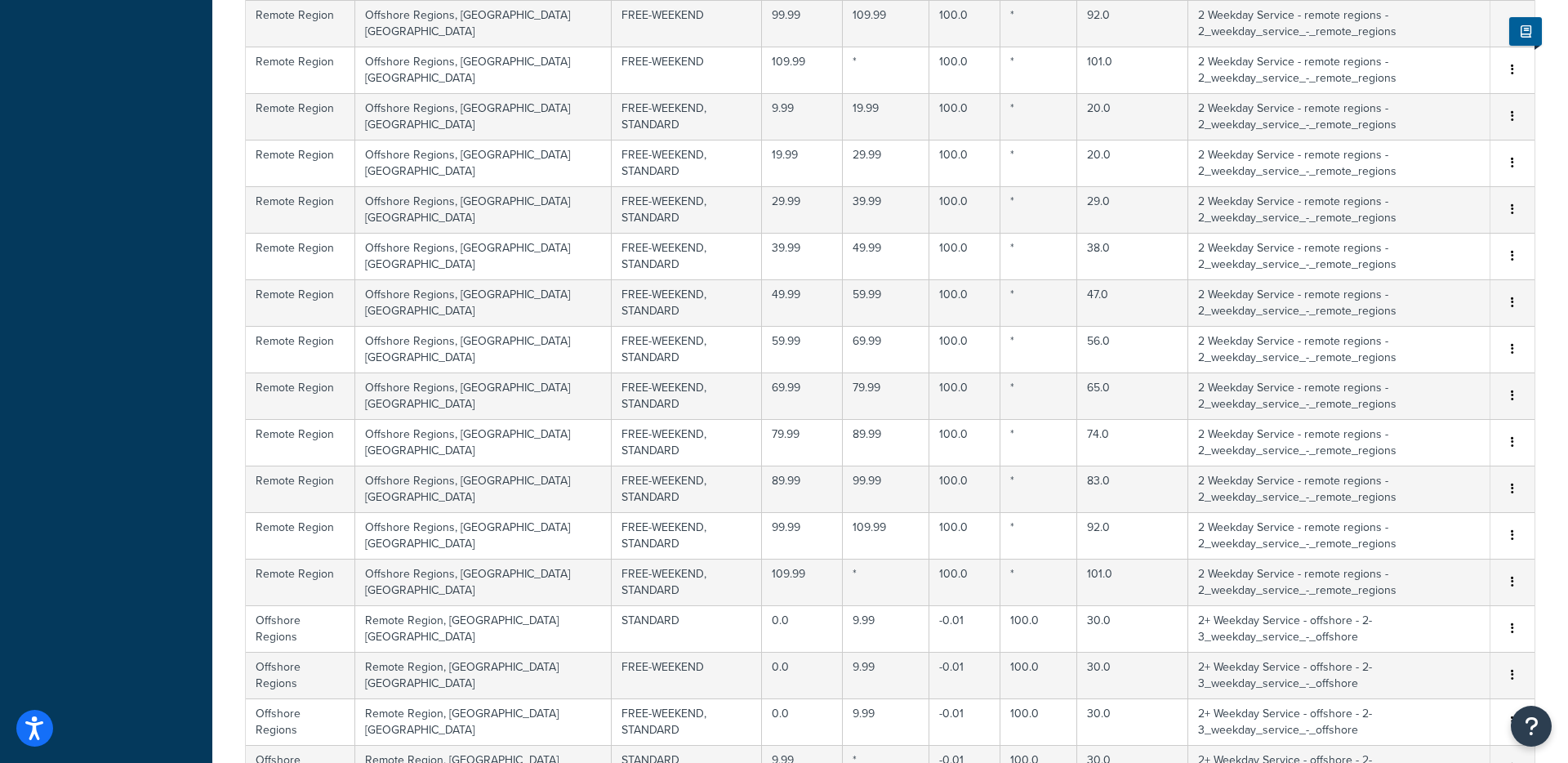
scroll to position [942, 0]
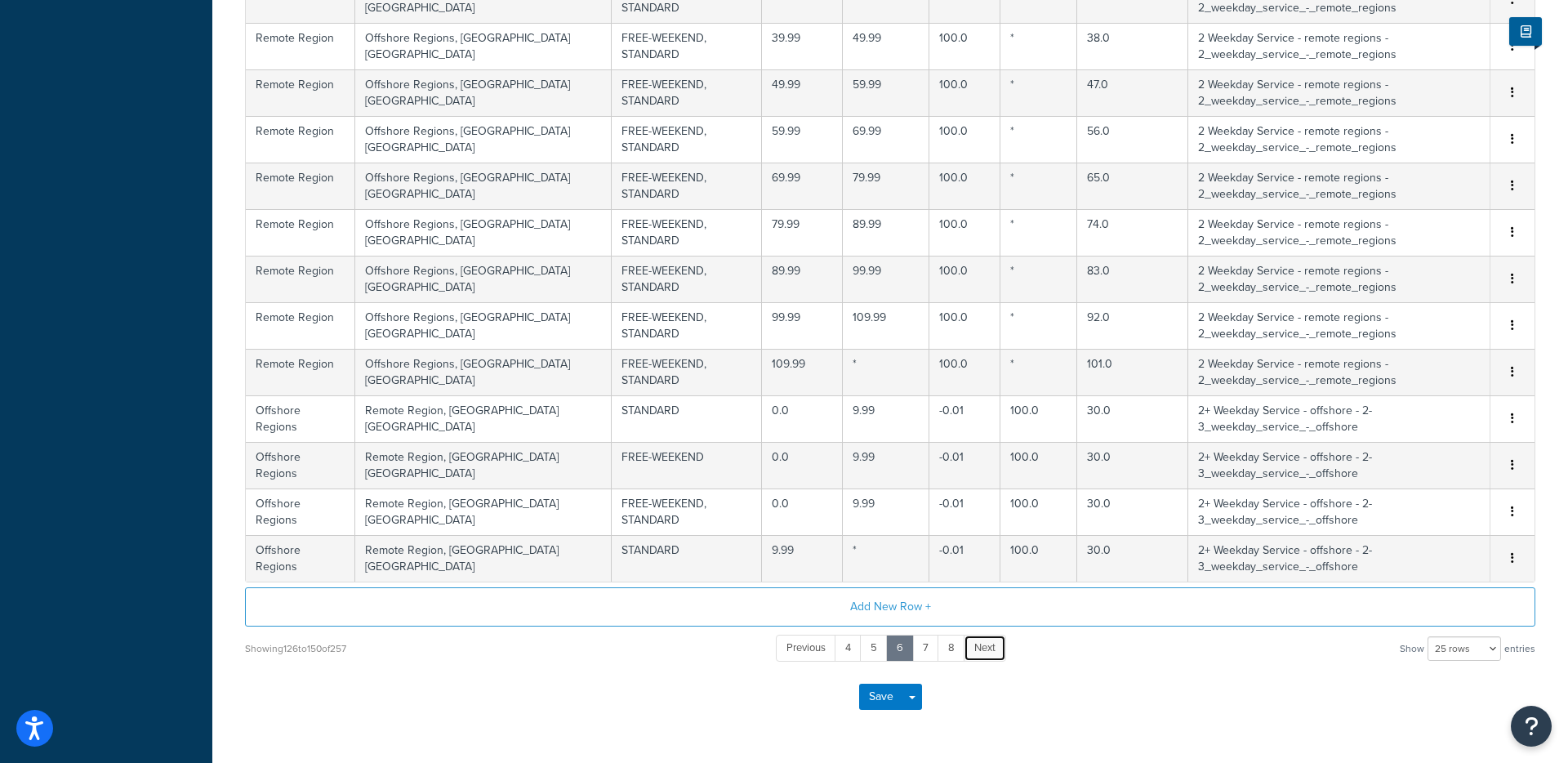
click at [988, 640] on span "Next" at bounding box center [984, 648] width 21 height 15
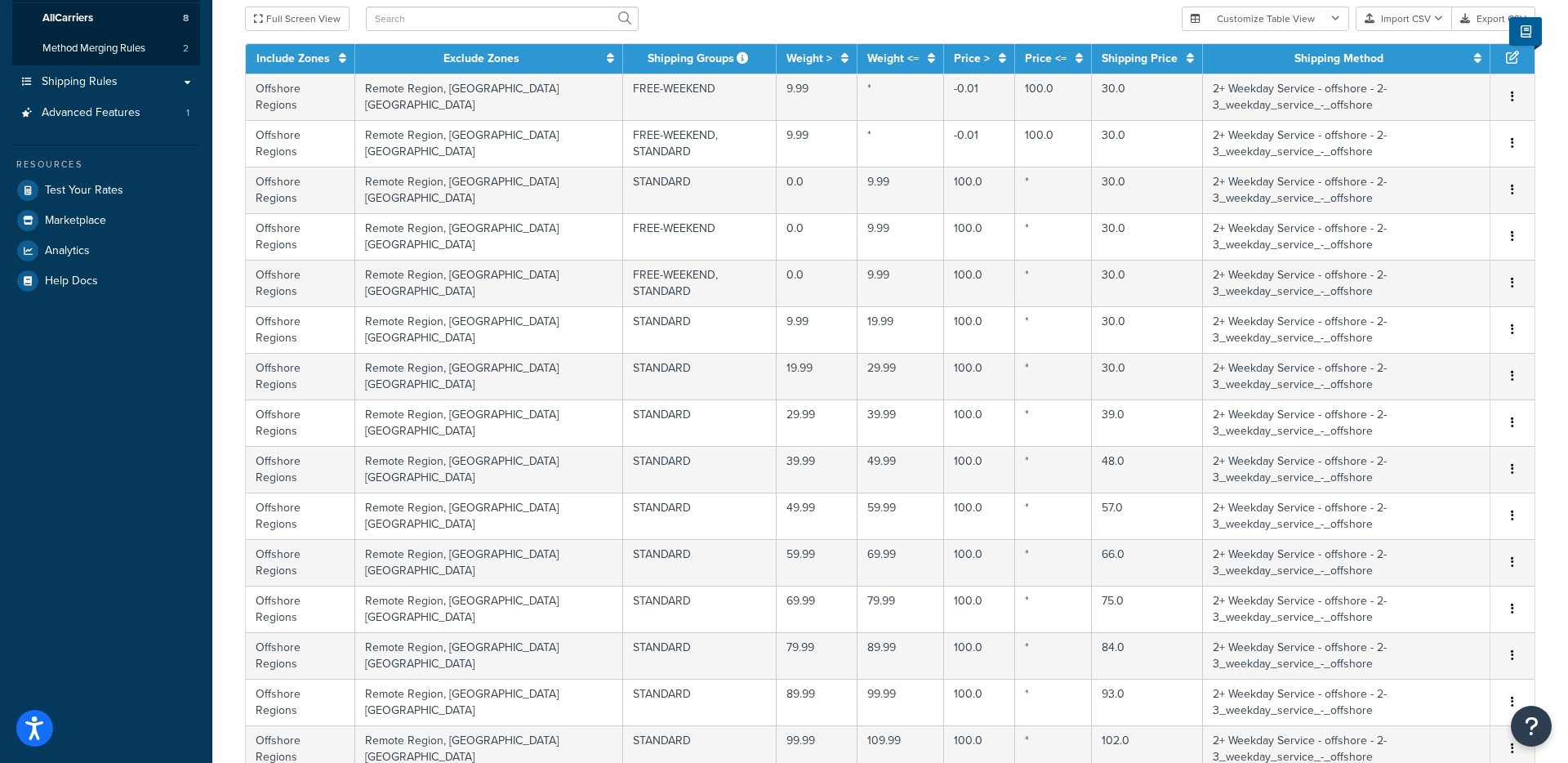
scroll to position [583, 0]
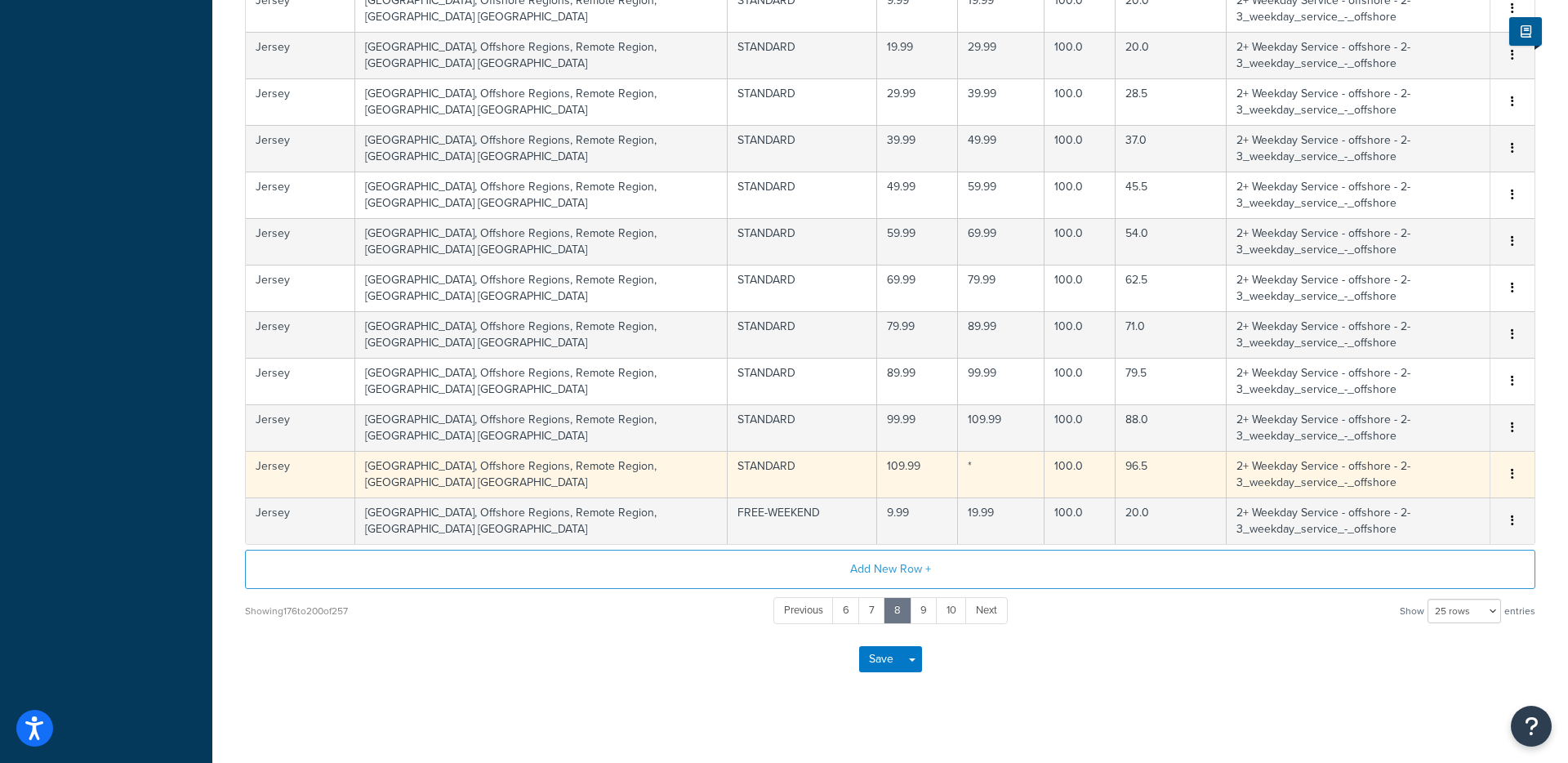
scroll to position [981, 0]
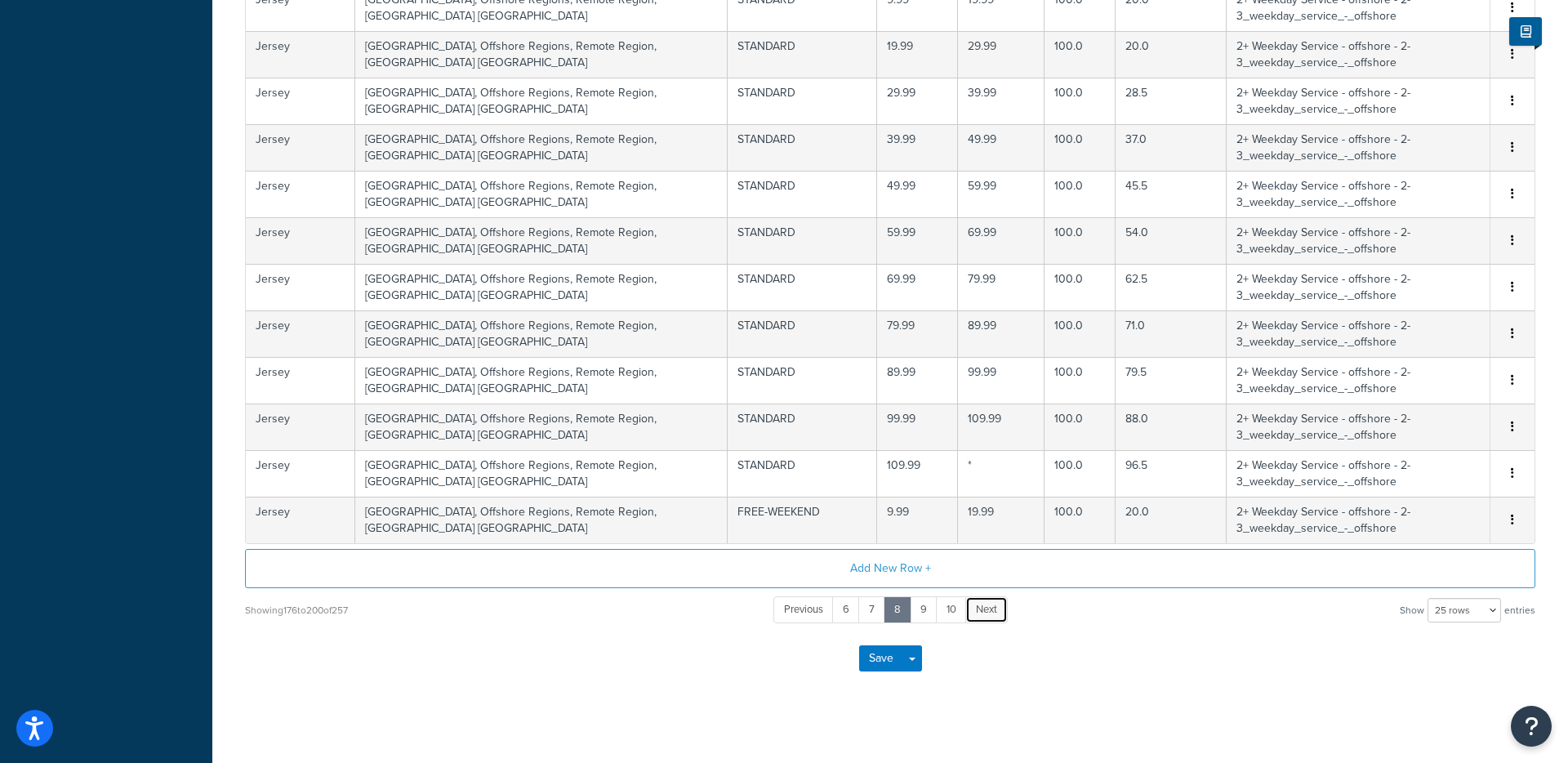
click at [978, 620] on link "Next" at bounding box center [987, 610] width 43 height 27
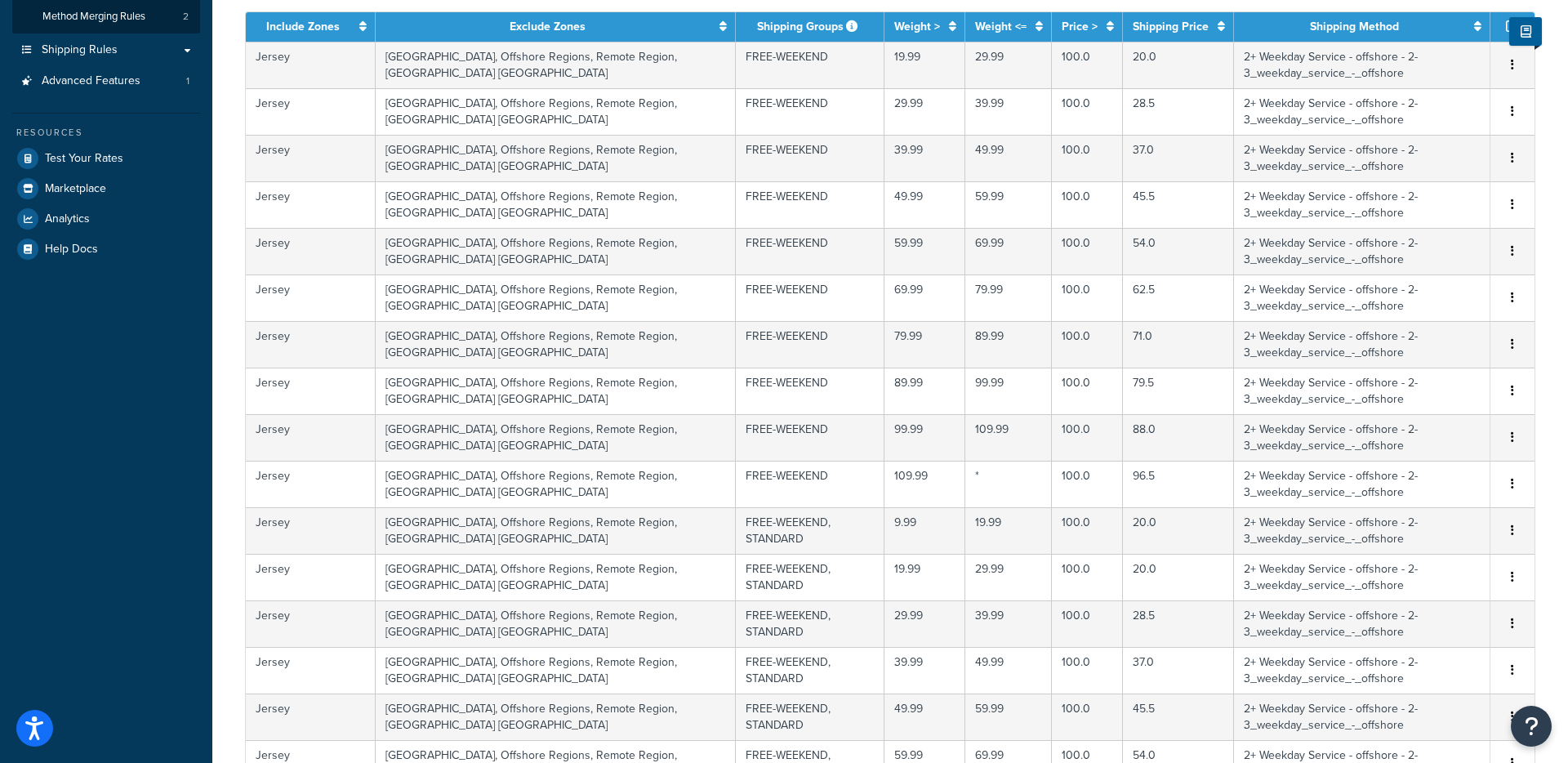
scroll to position [79, 0]
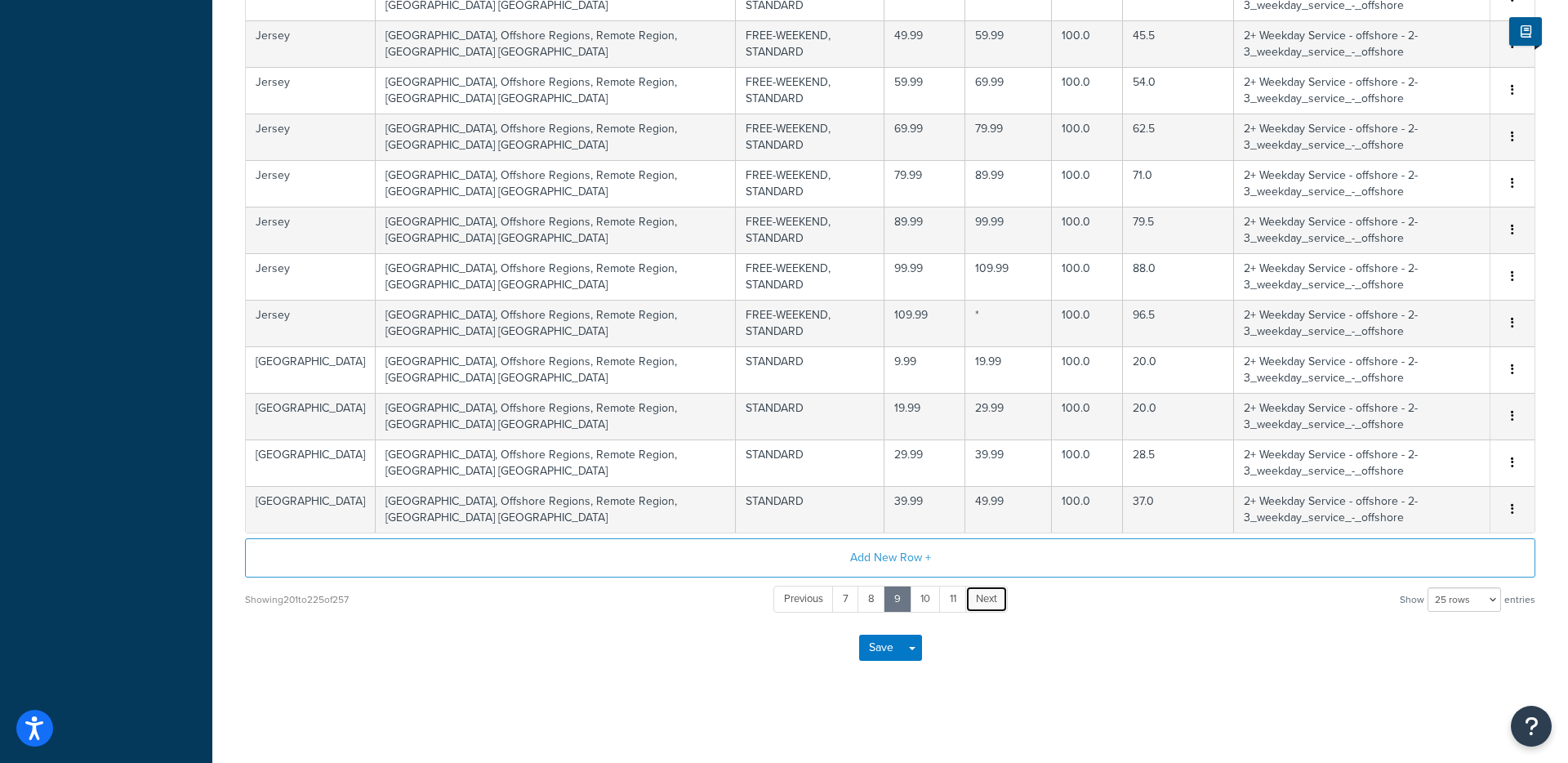
click at [987, 597] on span "Next" at bounding box center [986, 598] width 21 height 15
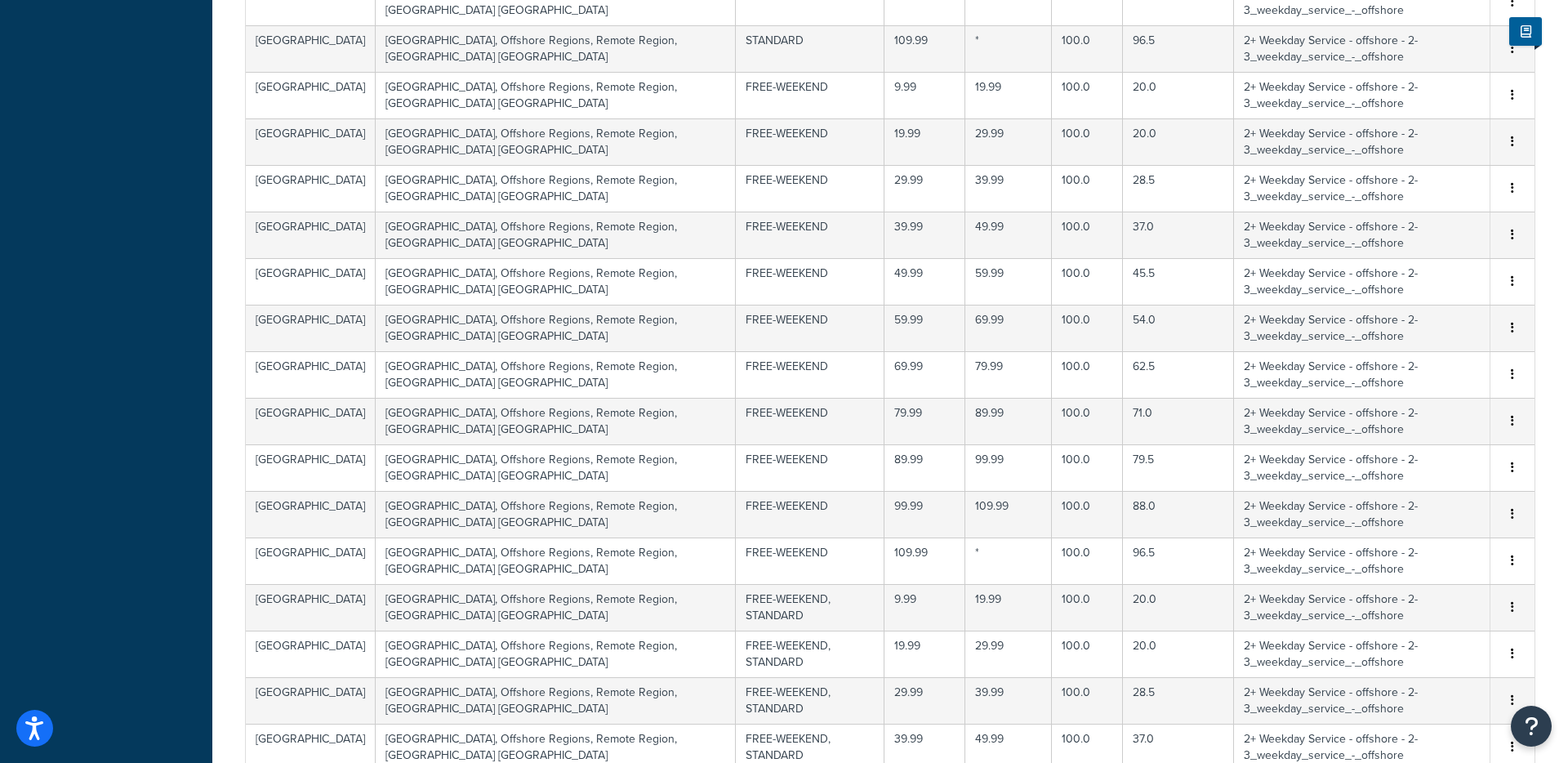
scroll to position [991, 0]
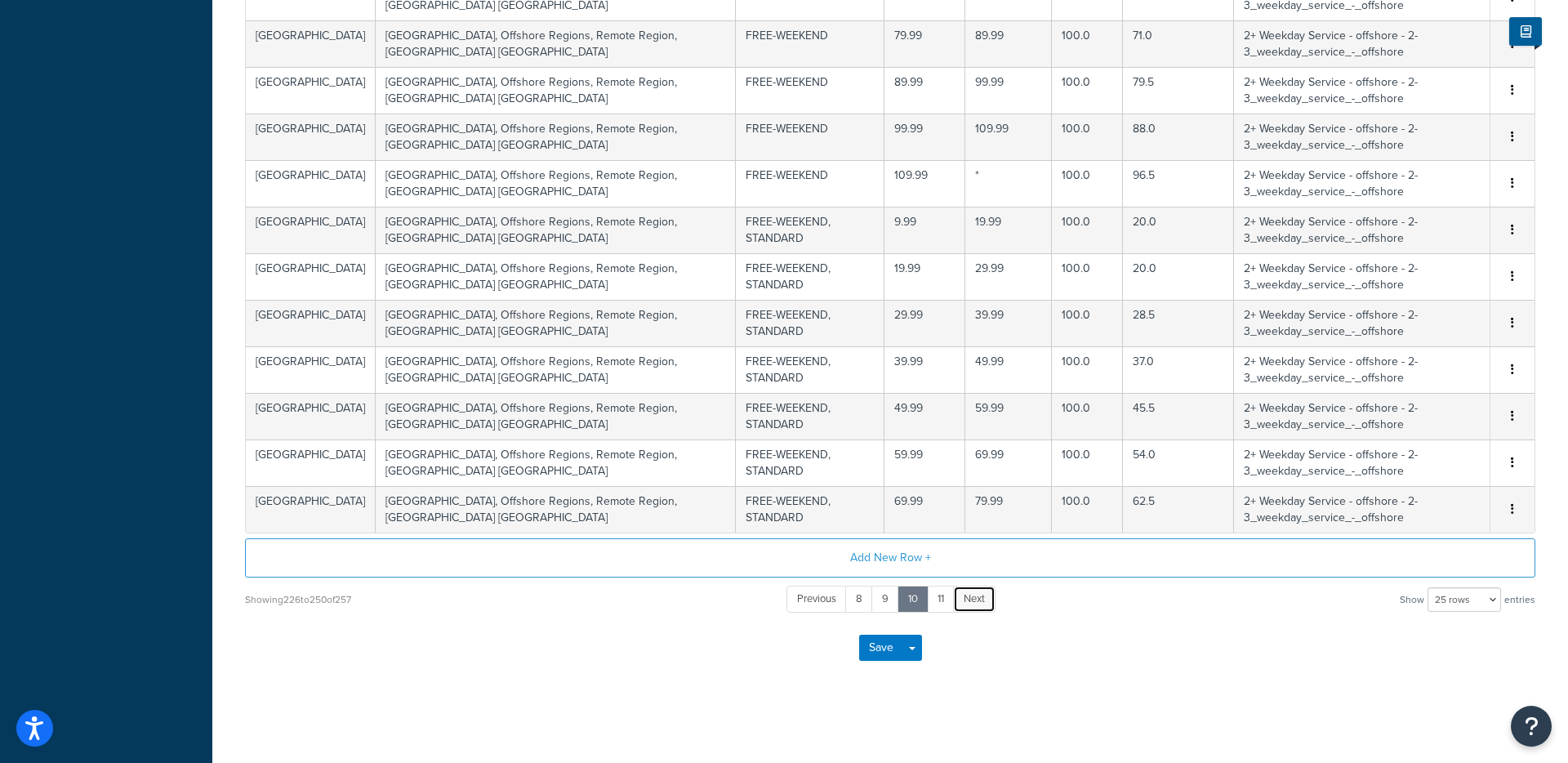
click at [973, 608] on link "Next" at bounding box center [974, 599] width 43 height 27
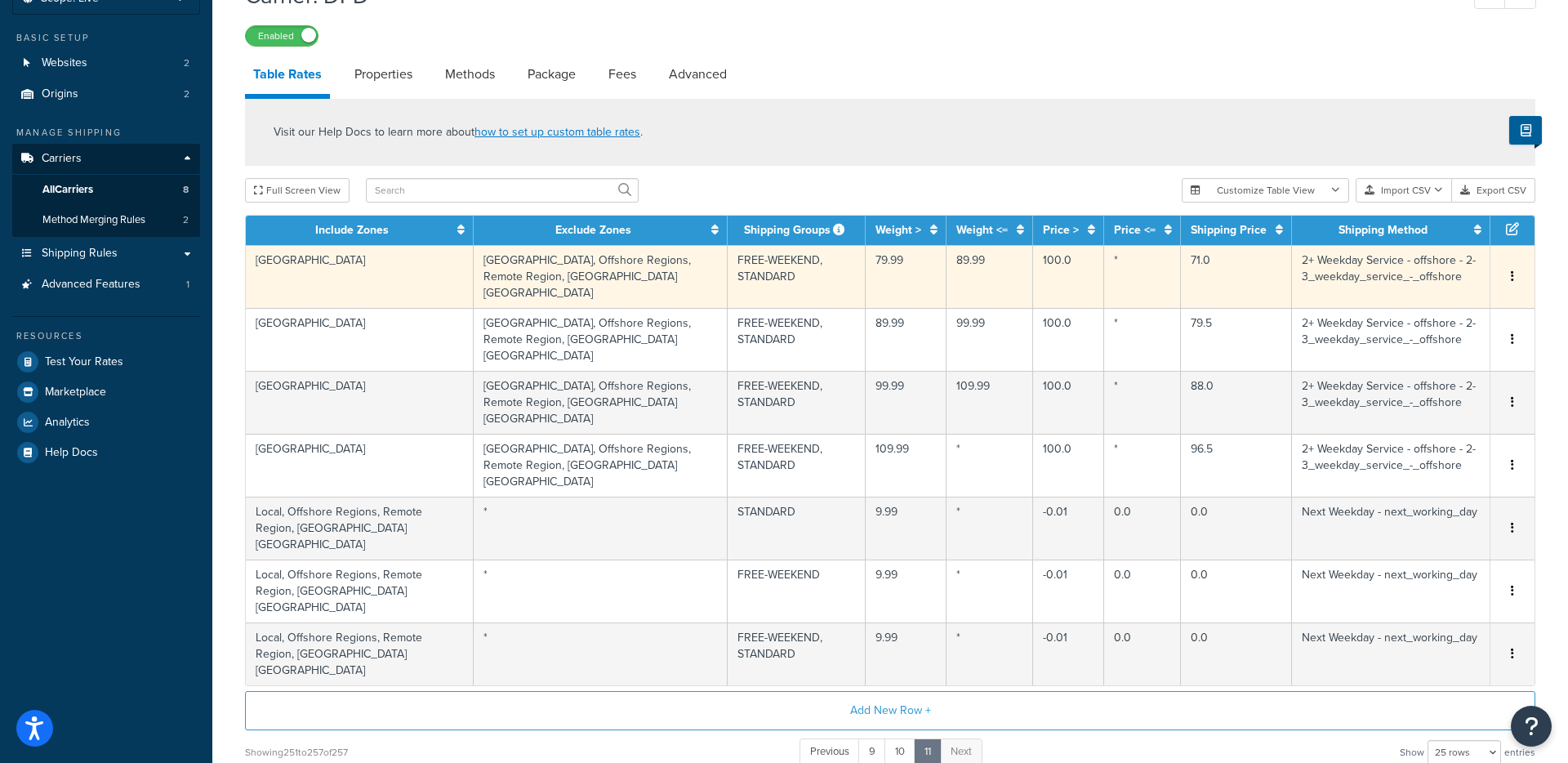
scroll to position [106, 0]
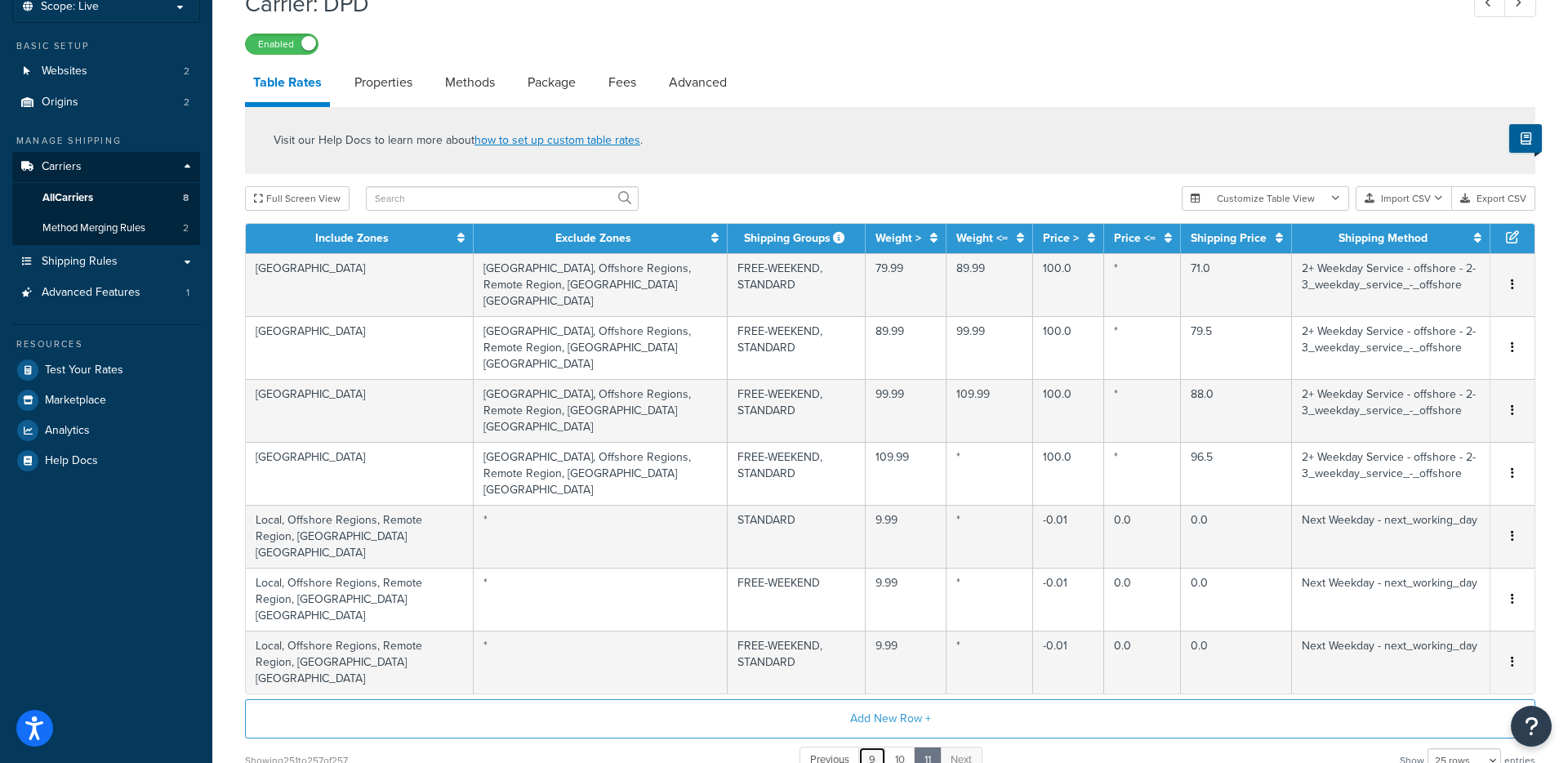
click at [865, 747] on link "9" at bounding box center [872, 760] width 28 height 27
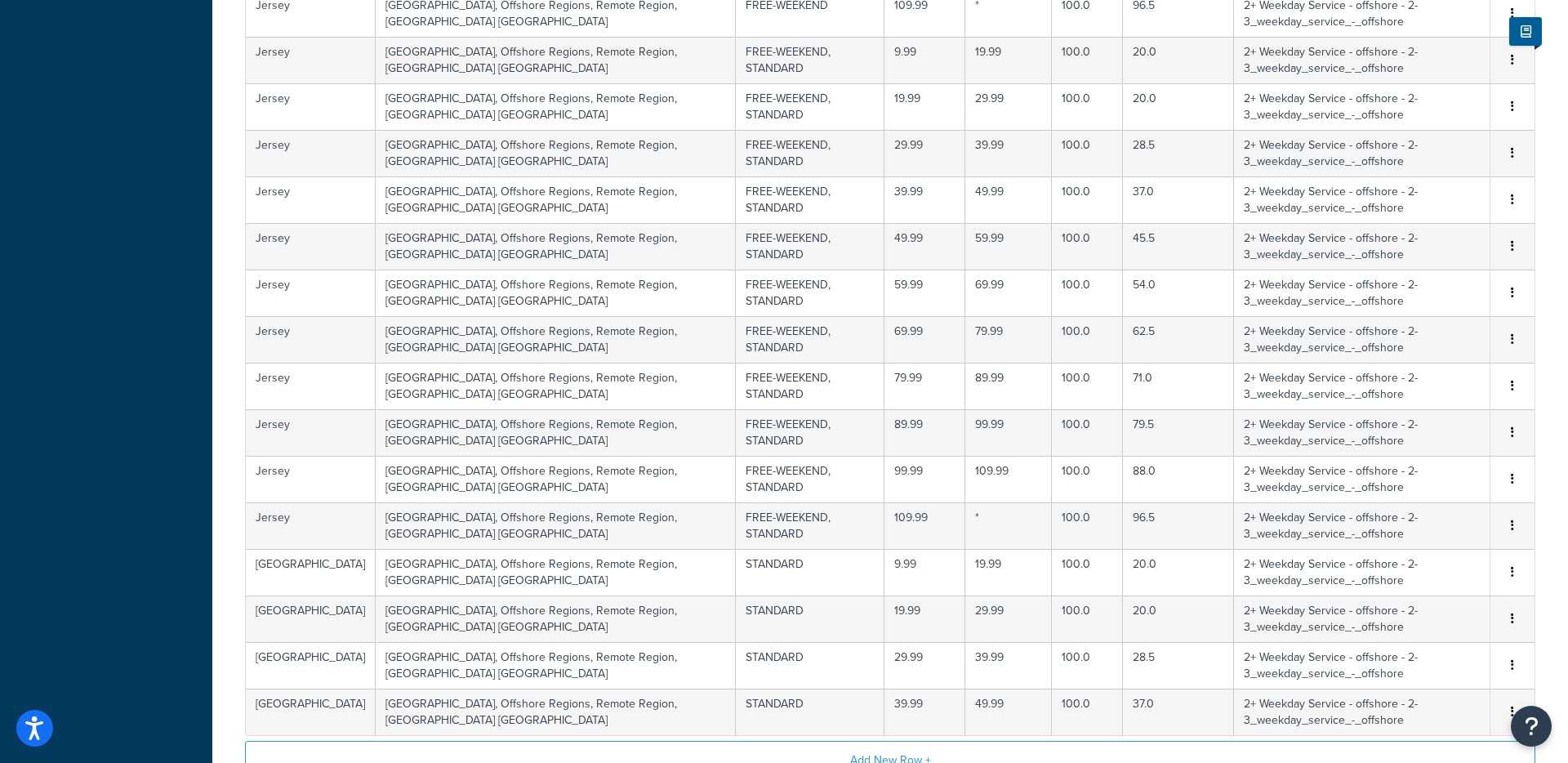
scroll to position [991, 0]
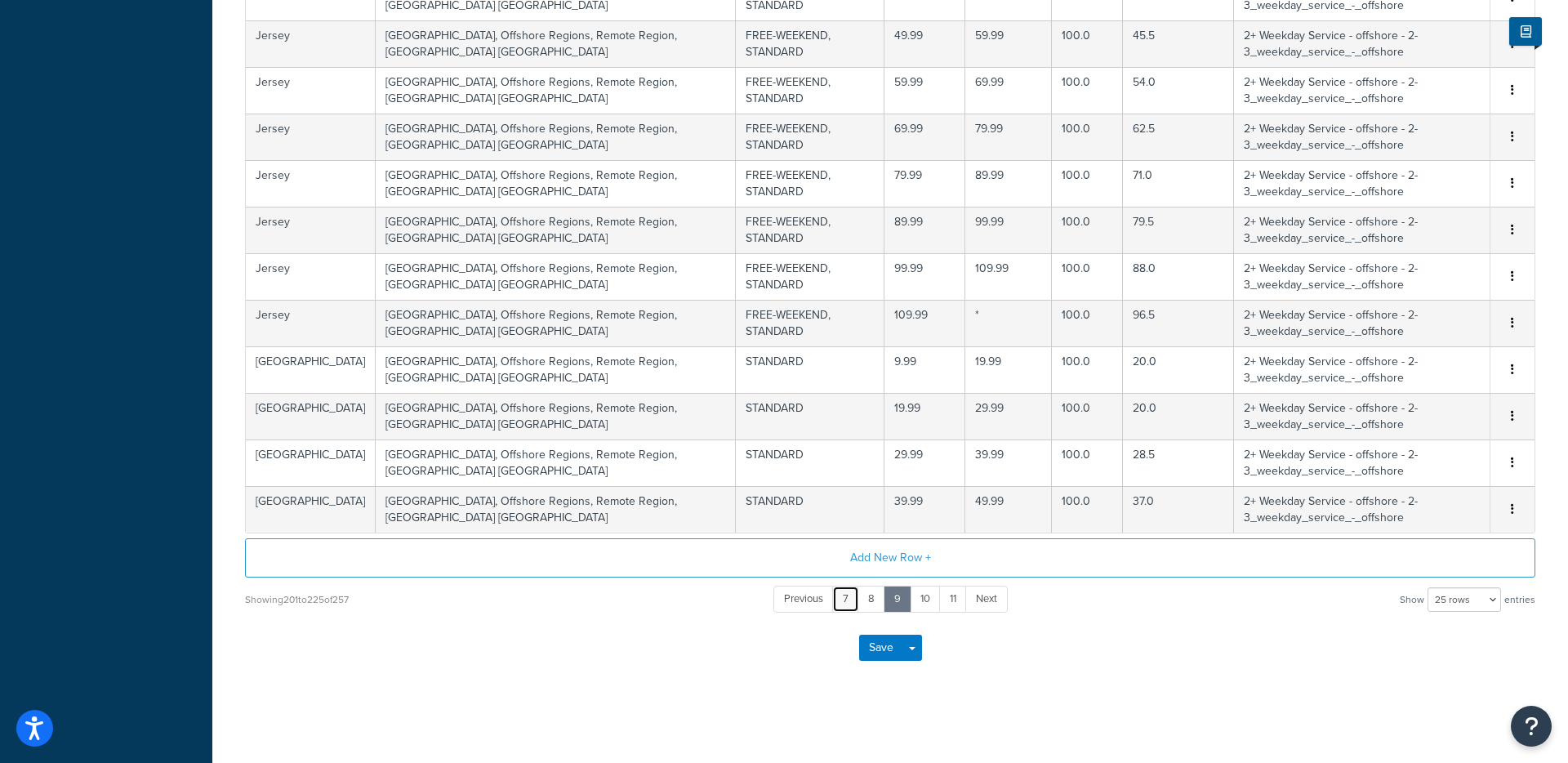
click at [845, 598] on link "7" at bounding box center [846, 599] width 27 height 27
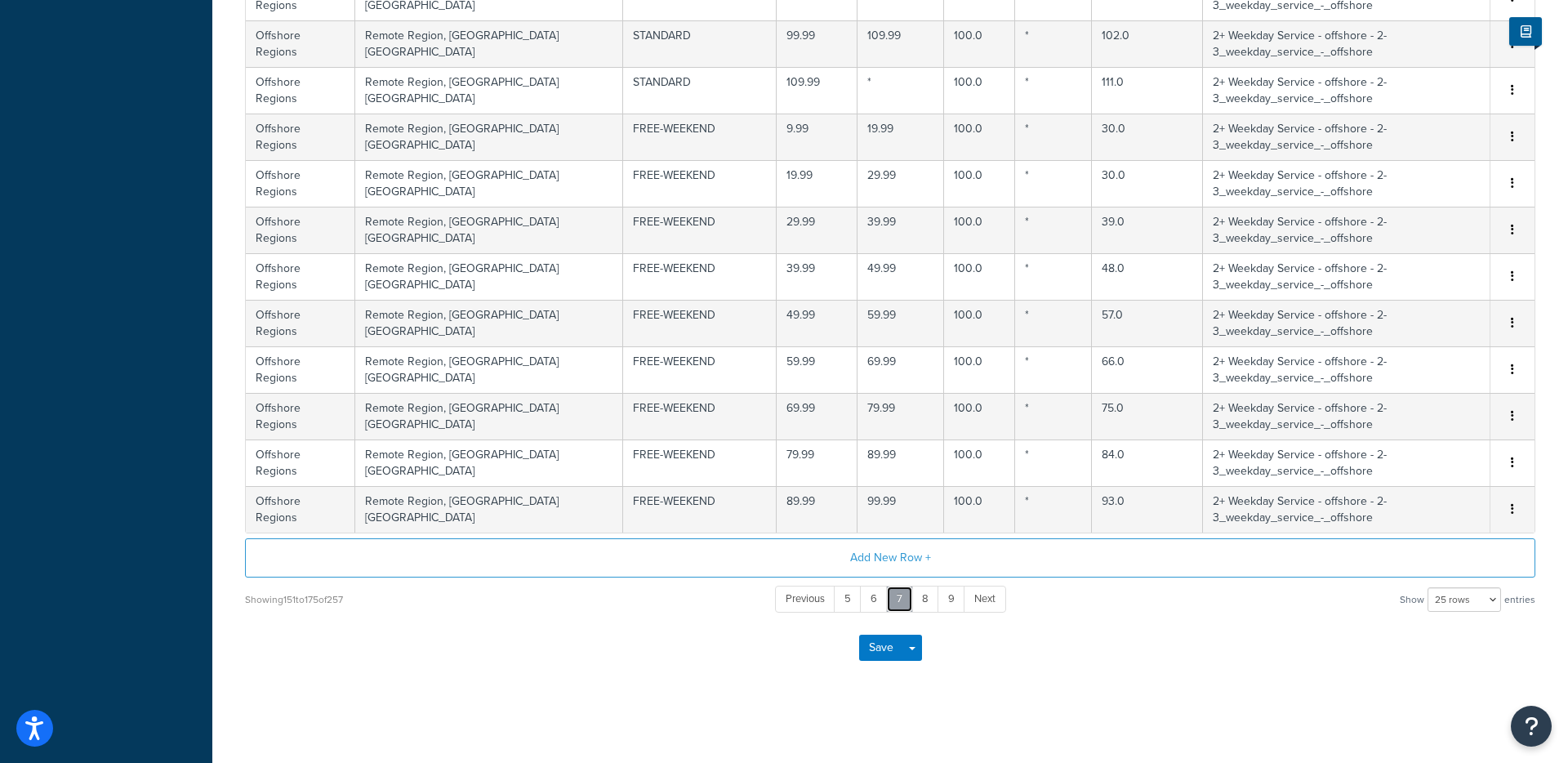
scroll to position [583, 0]
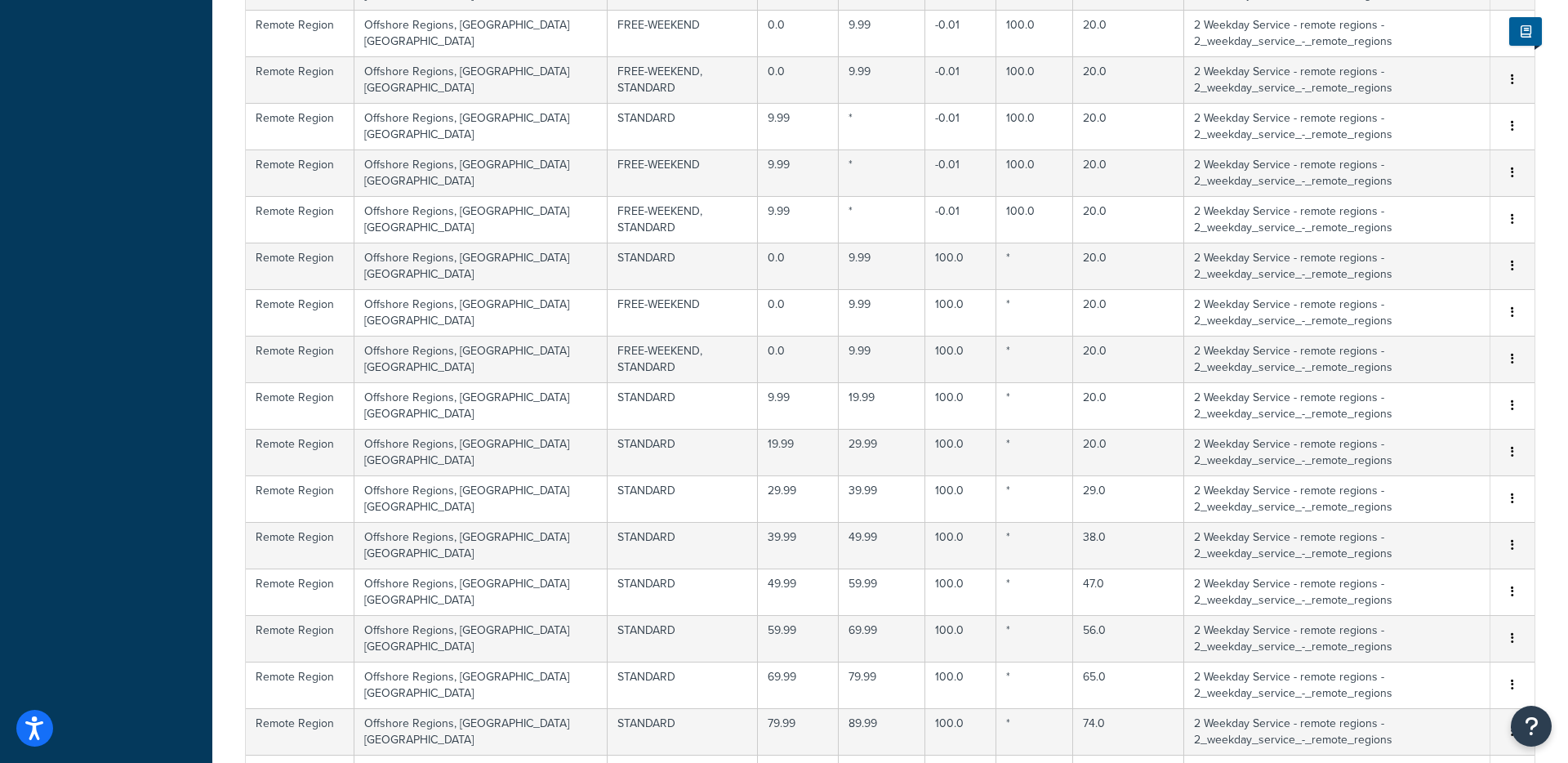
scroll to position [991, 0]
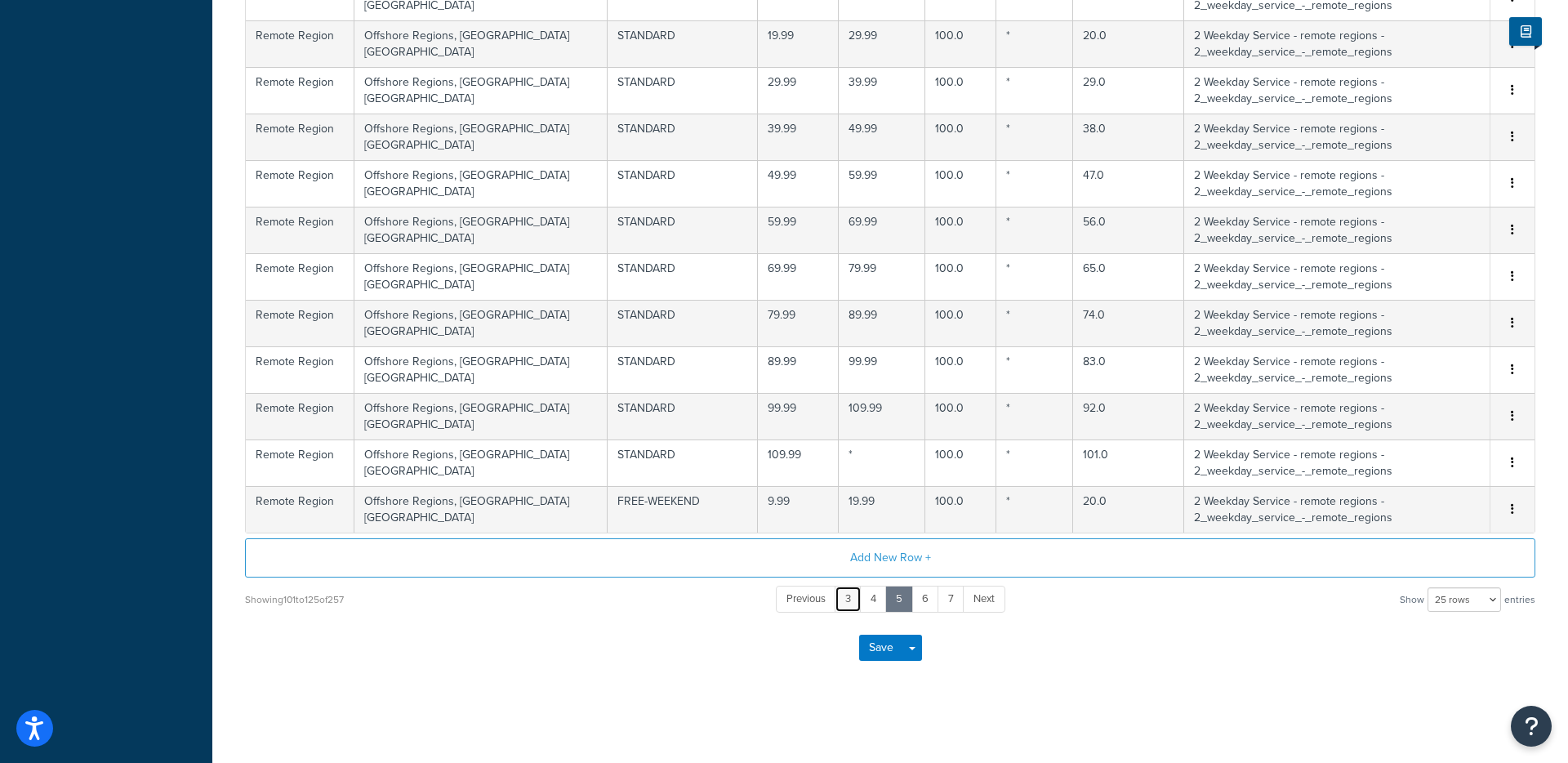
click at [851, 597] on link "3" at bounding box center [848, 599] width 27 height 27
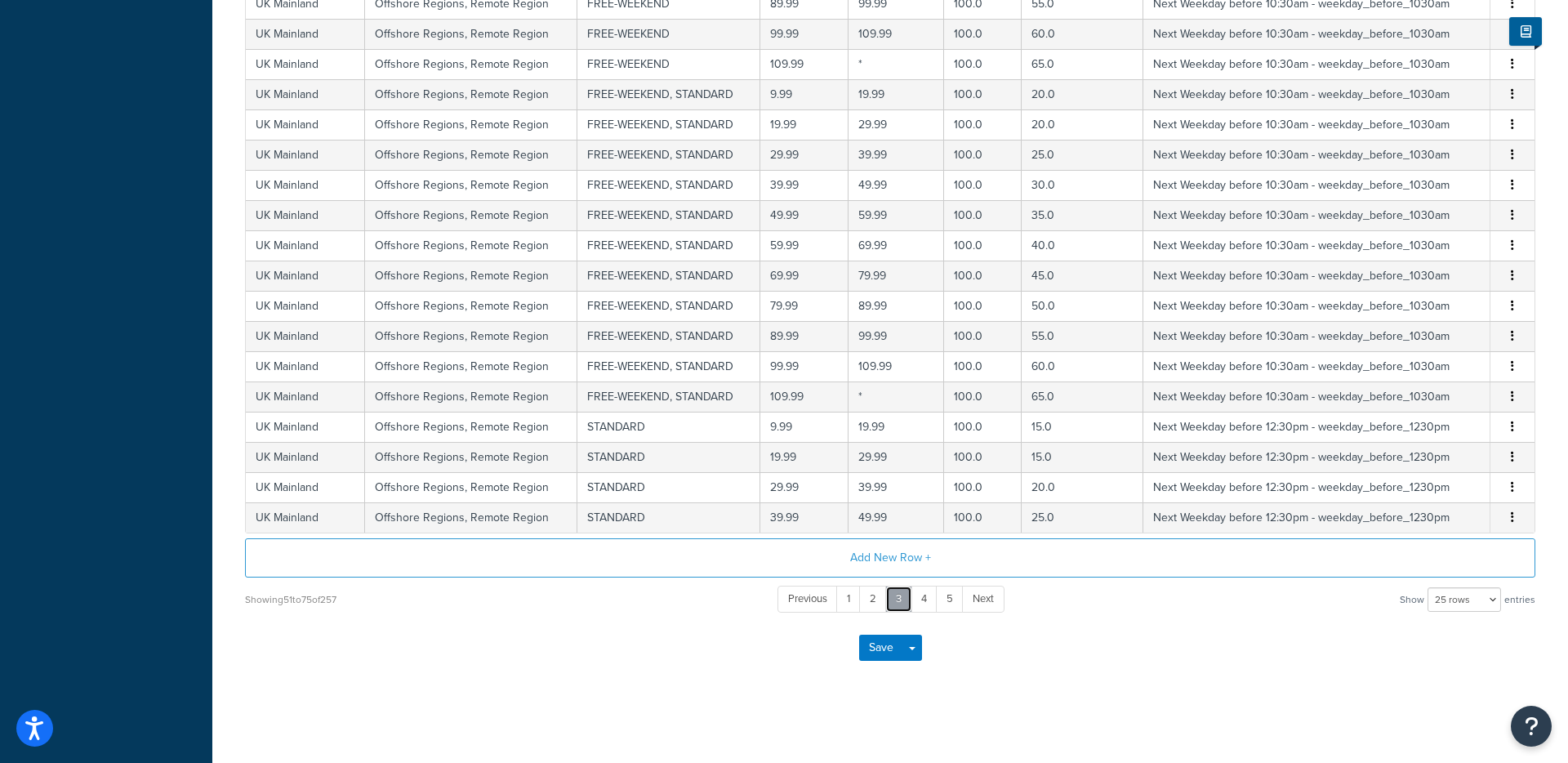
scroll to position [583, 0]
click at [852, 597] on link "1" at bounding box center [848, 599] width 25 height 27
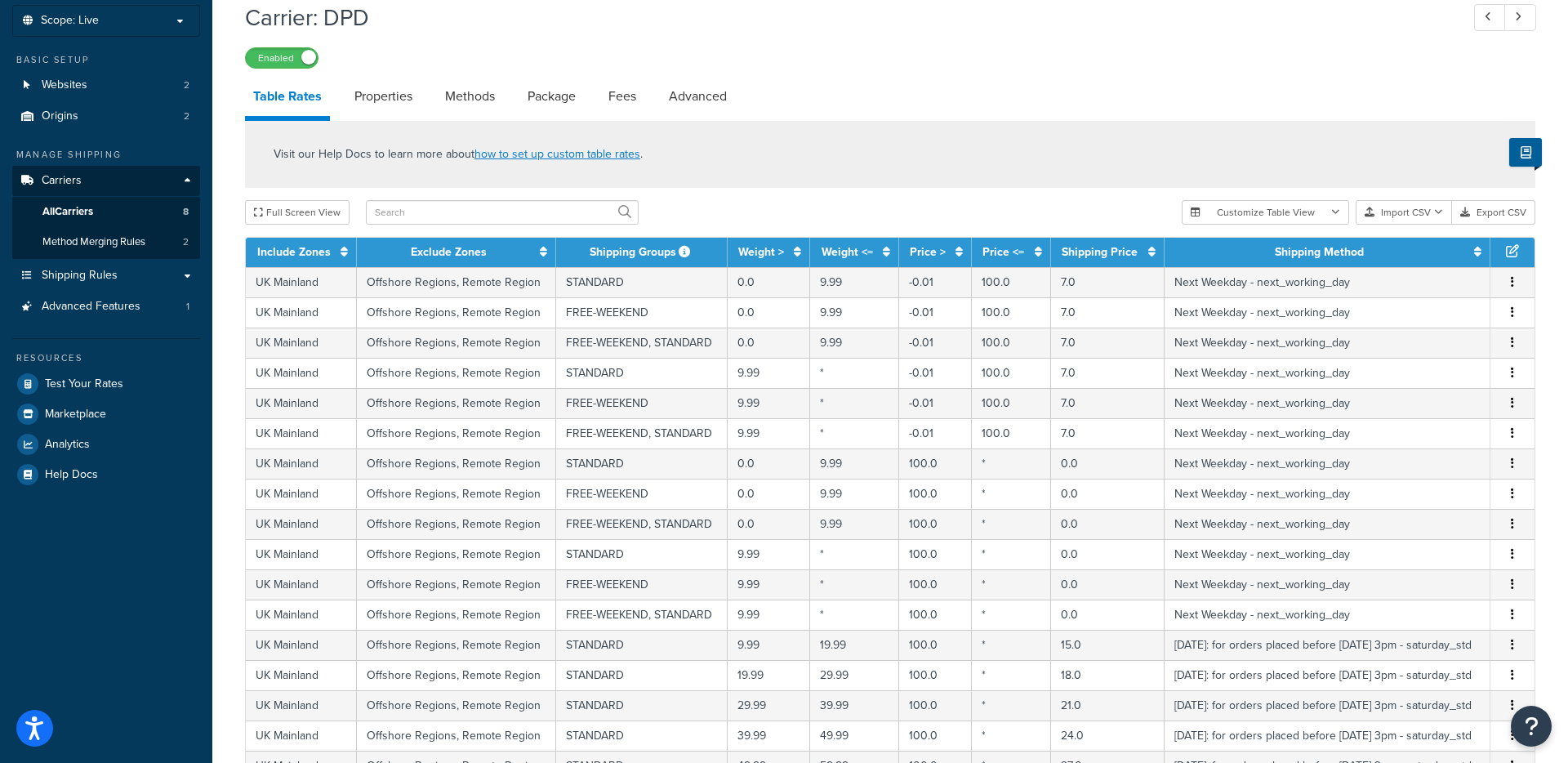
scroll to position [84, 0]
